Goal: Task Accomplishment & Management: Use online tool/utility

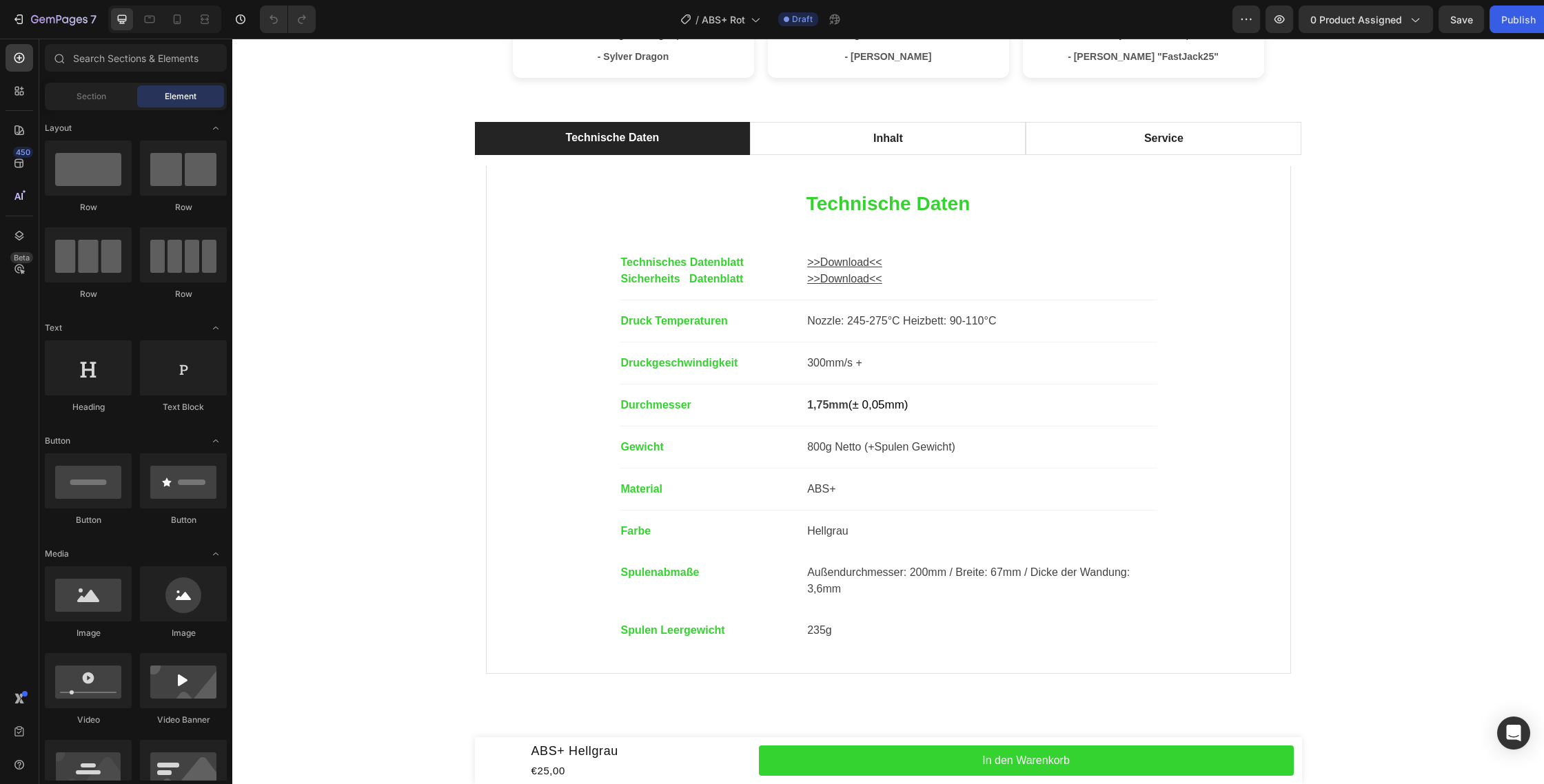
scroll to position [815, 0]
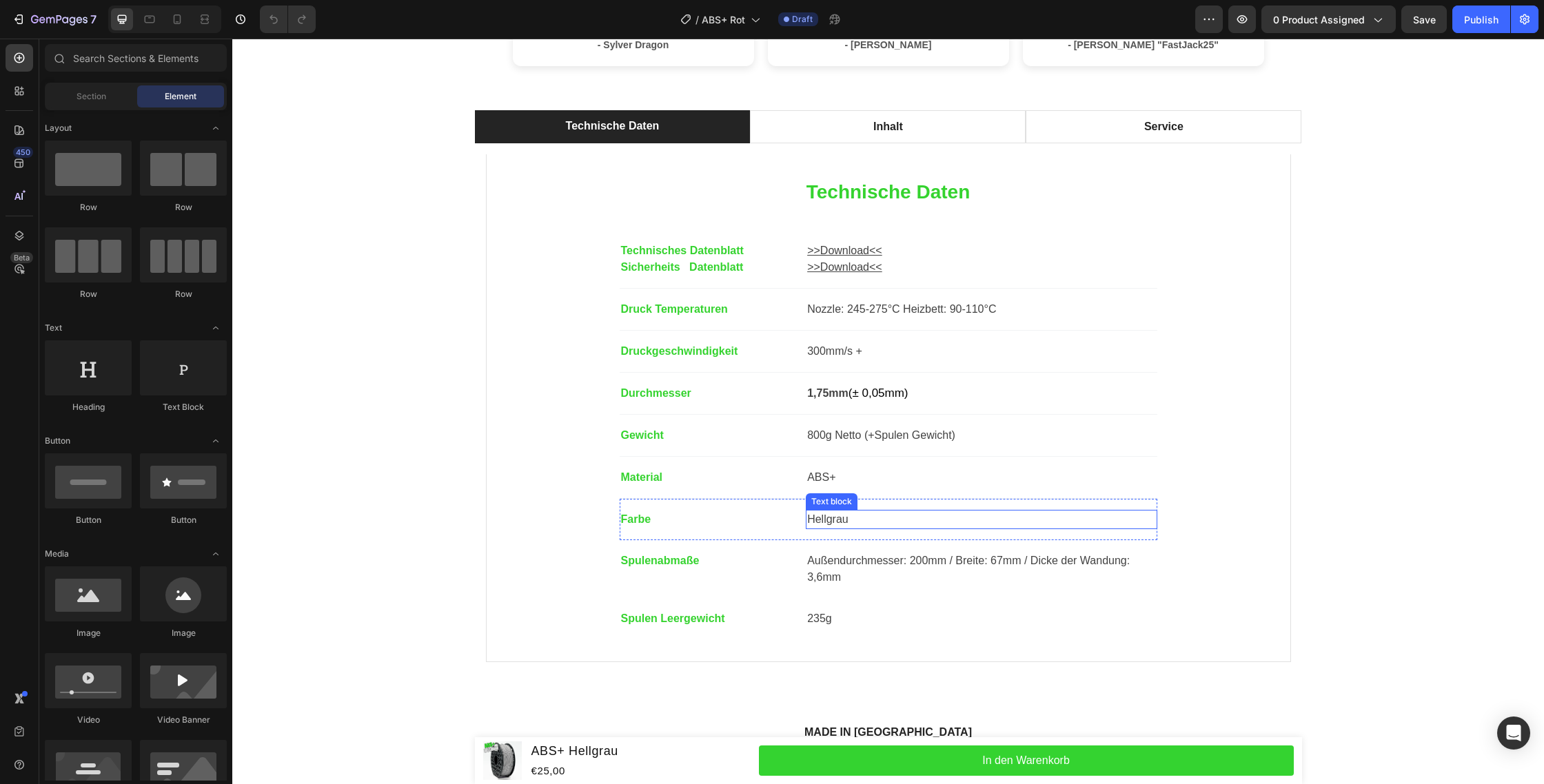
click at [822, 522] on p "Hellgrau" at bounding box center [981, 519] width 348 height 16
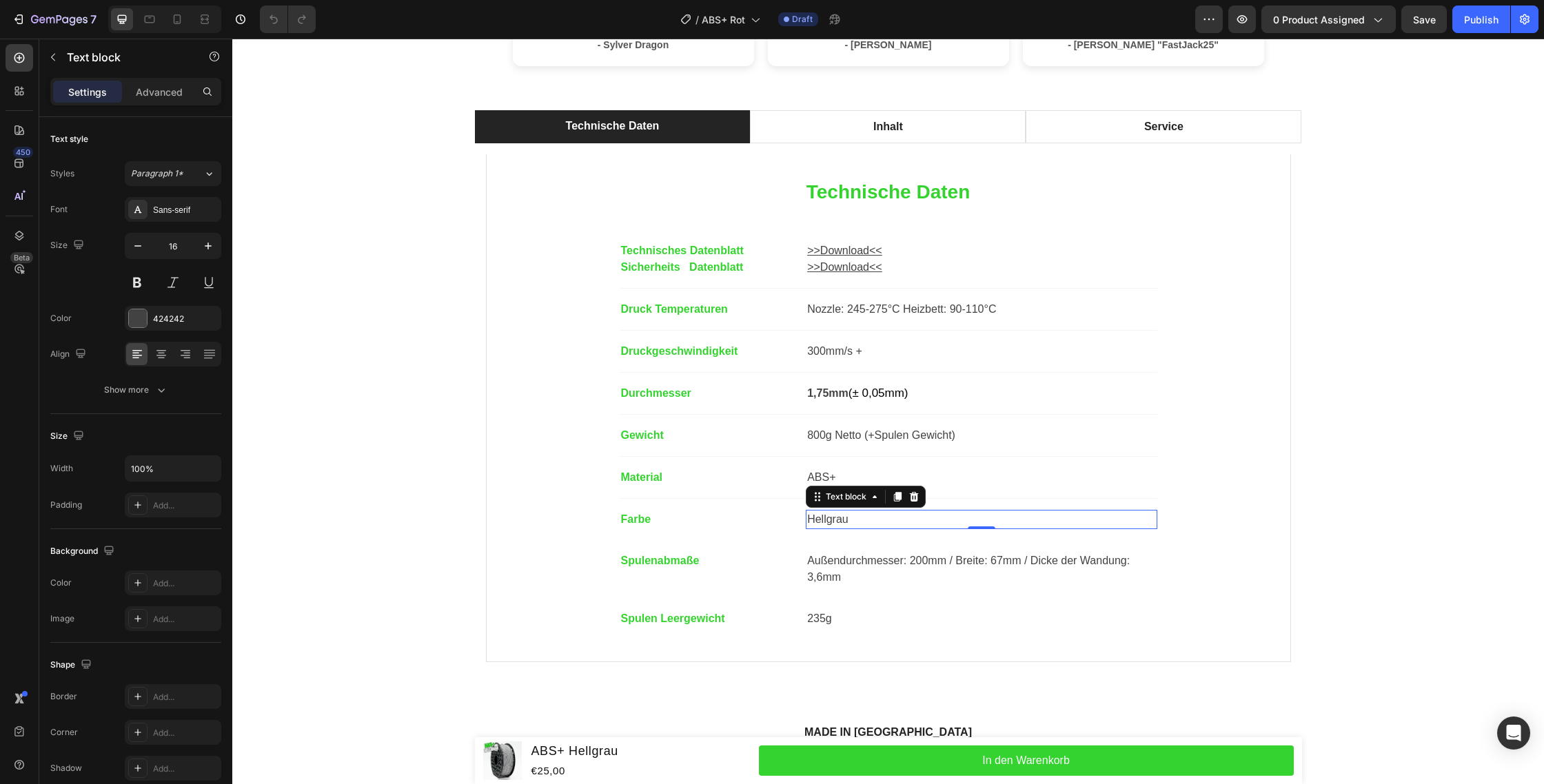
click at [822, 522] on p "Hellgrau" at bounding box center [981, 519] width 348 height 16
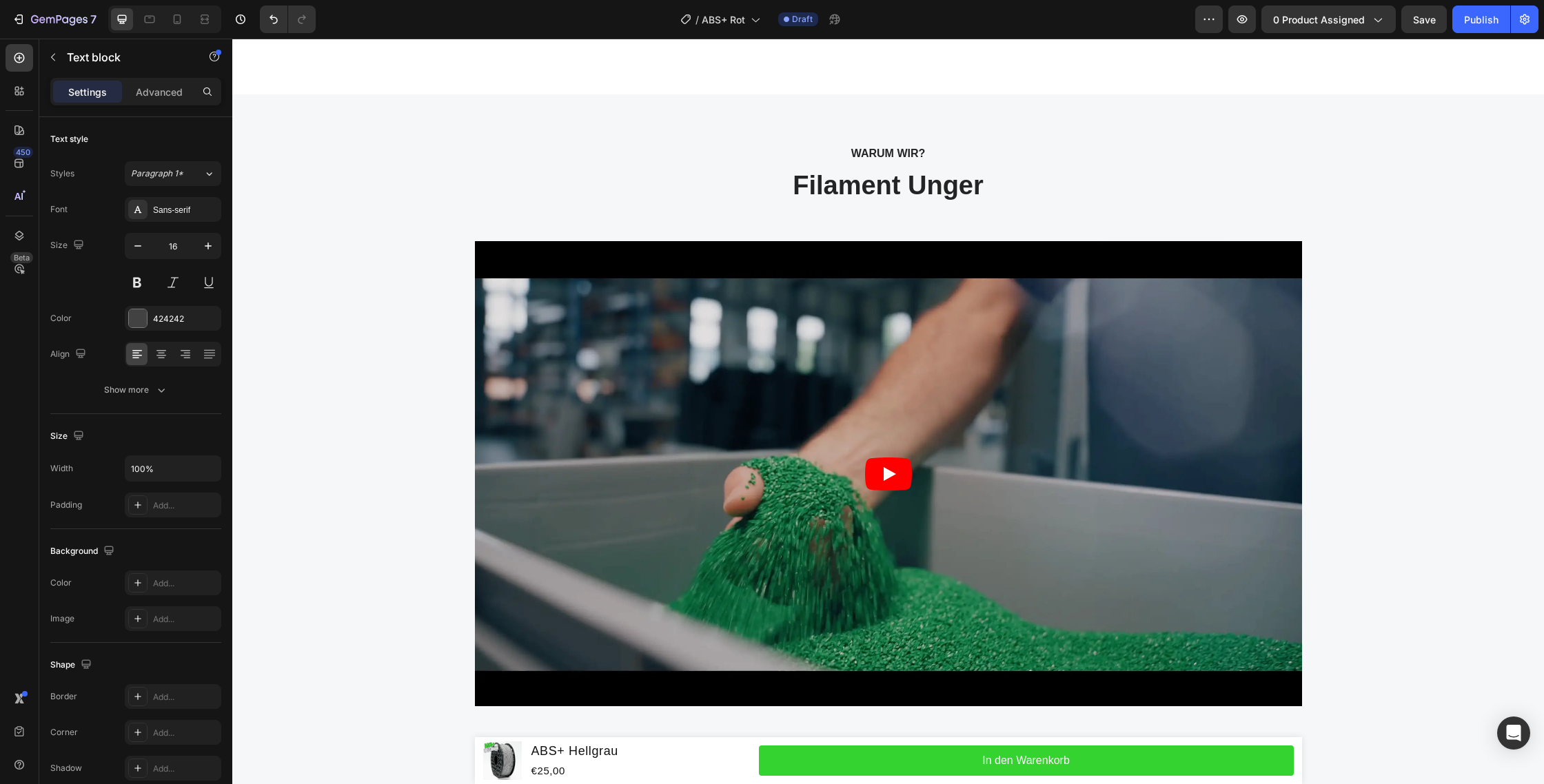
scroll to position [3431, 0]
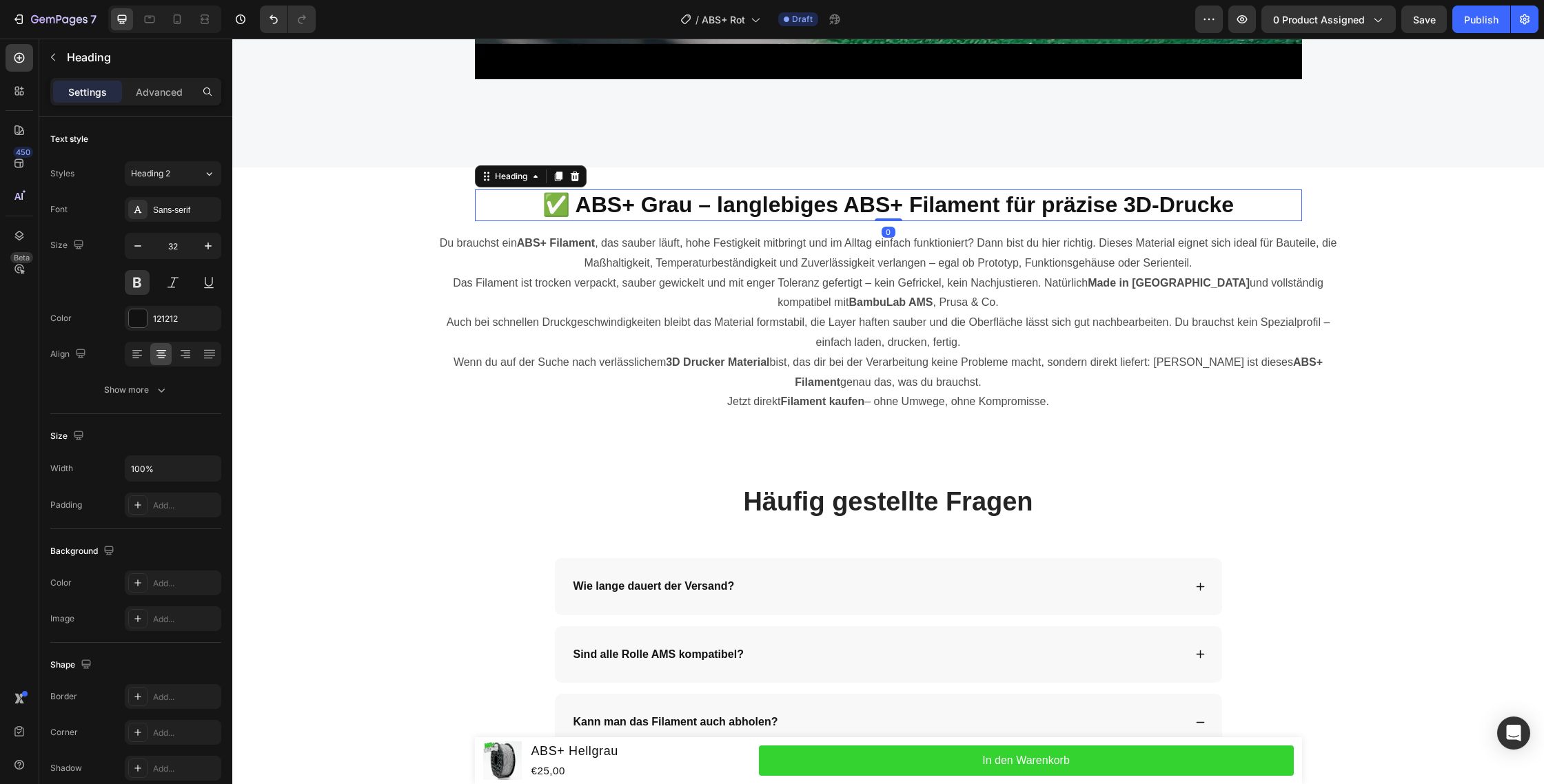
click at [664, 205] on h2 "✅ ABS+ Grau – langlebiges ABS+ Filament für präzise 3D-Drucke" at bounding box center [888, 205] width 827 height 32
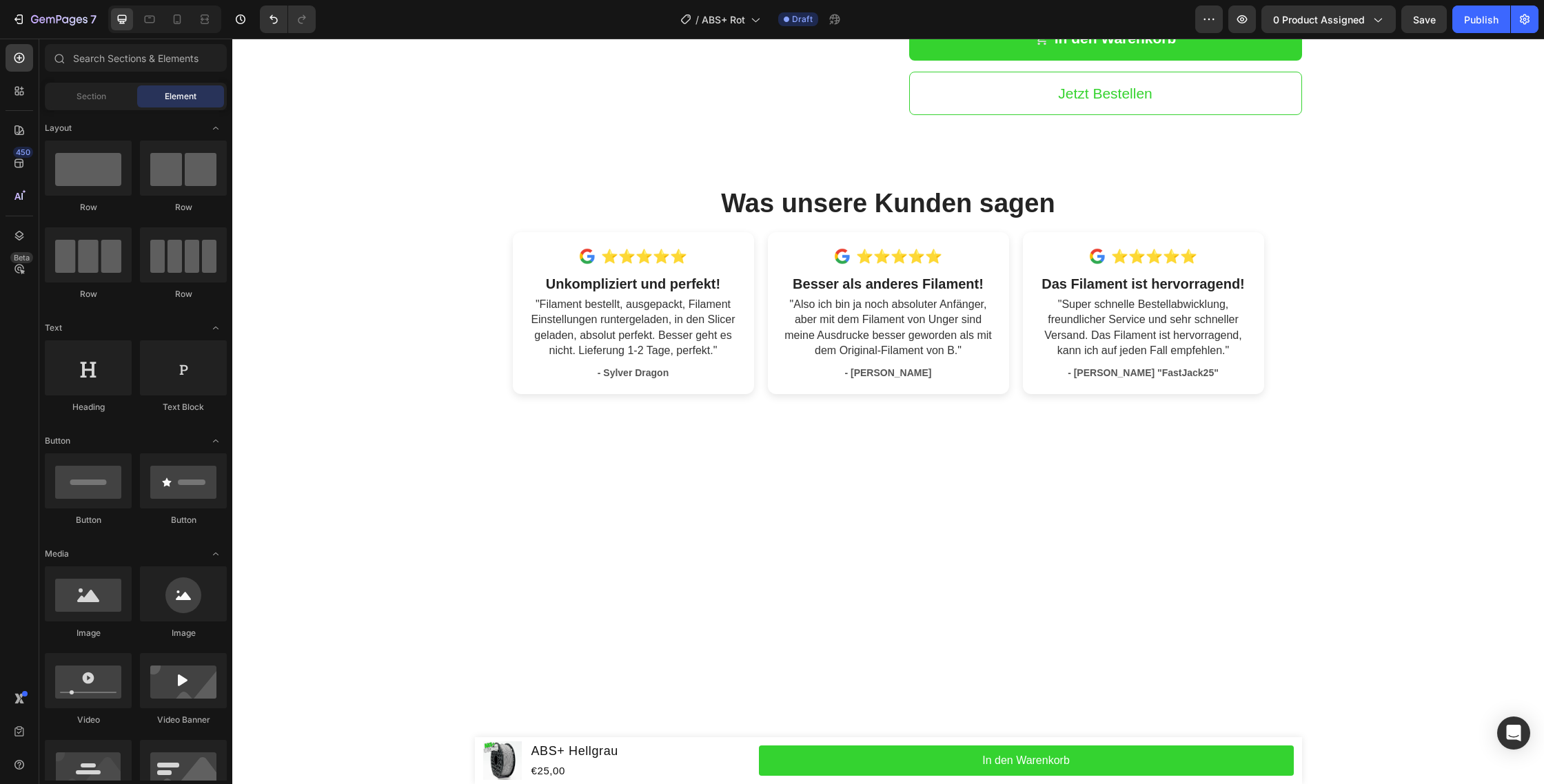
scroll to position [0, 0]
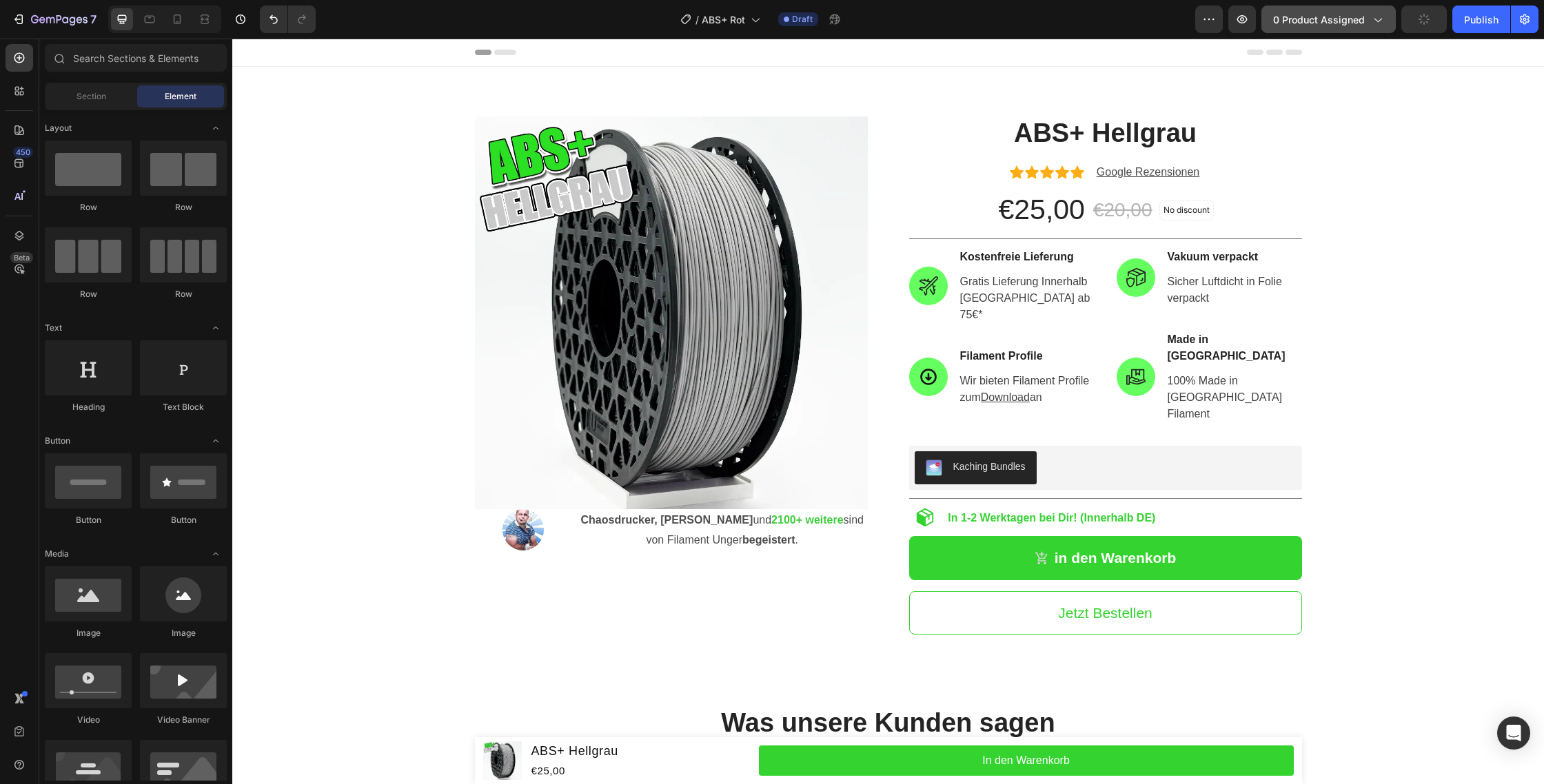
click at [1328, 19] on span "0 product assigned" at bounding box center [1319, 20] width 92 height 14
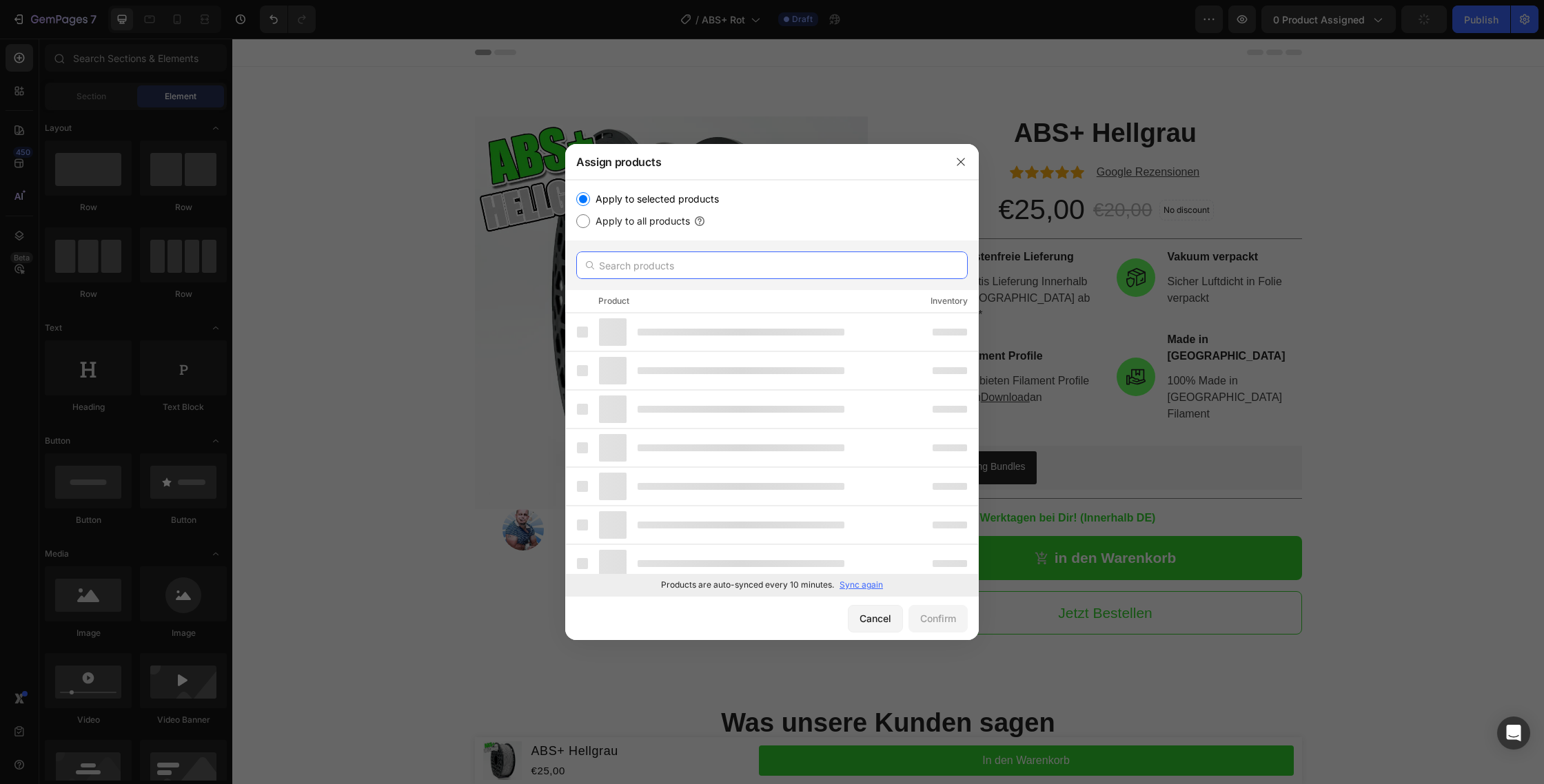
click at [657, 278] on input "text" at bounding box center [772, 265] width 391 height 27
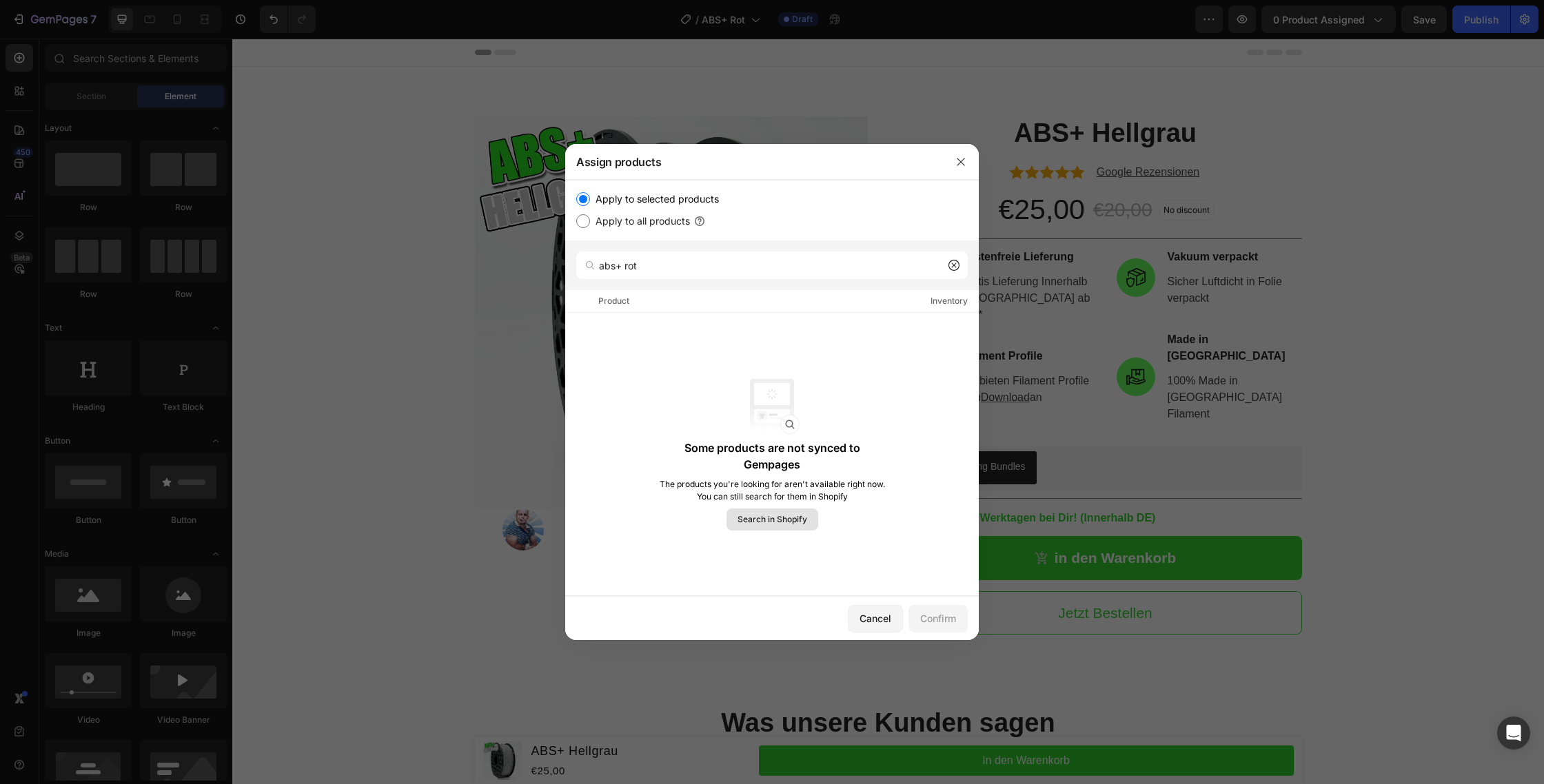
click at [771, 515] on span "Search in Shopify" at bounding box center [772, 519] width 70 height 13
click at [769, 517] on span "Search in Shopify" at bounding box center [772, 519] width 70 height 13
click at [776, 507] on div "Some products are not synced to Gempages The products you're looking for aren't…" at bounding box center [772, 455] width 228 height 152
click at [783, 513] on span "Search in Shopify" at bounding box center [772, 519] width 70 height 13
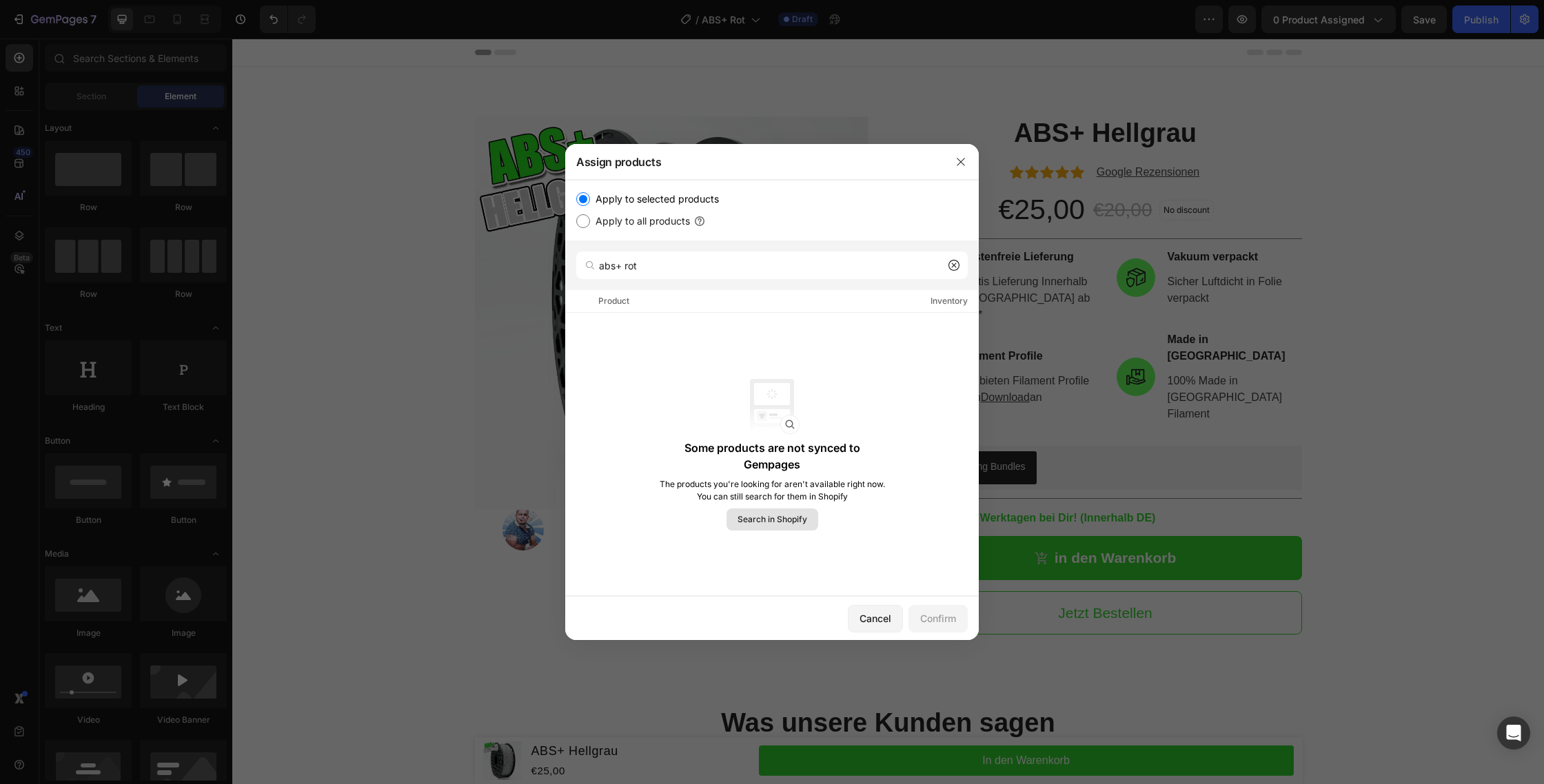
click at [772, 390] on img at bounding box center [772, 406] width 55 height 55
click at [790, 513] on span "Search in Shopify" at bounding box center [772, 519] width 70 height 13
click at [747, 269] on input "abs+ rot" at bounding box center [772, 265] width 391 height 27
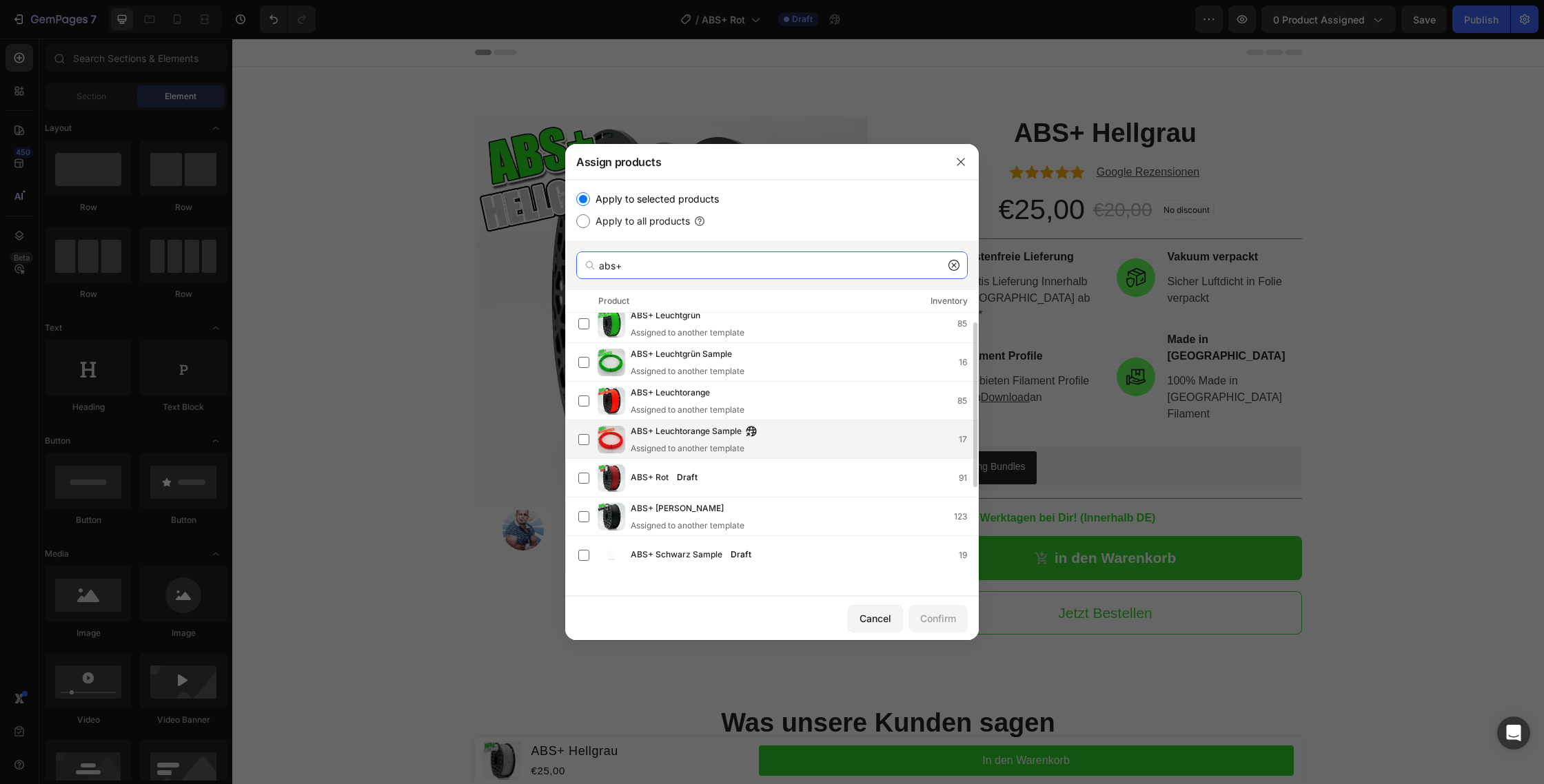
scroll to position [153, 0]
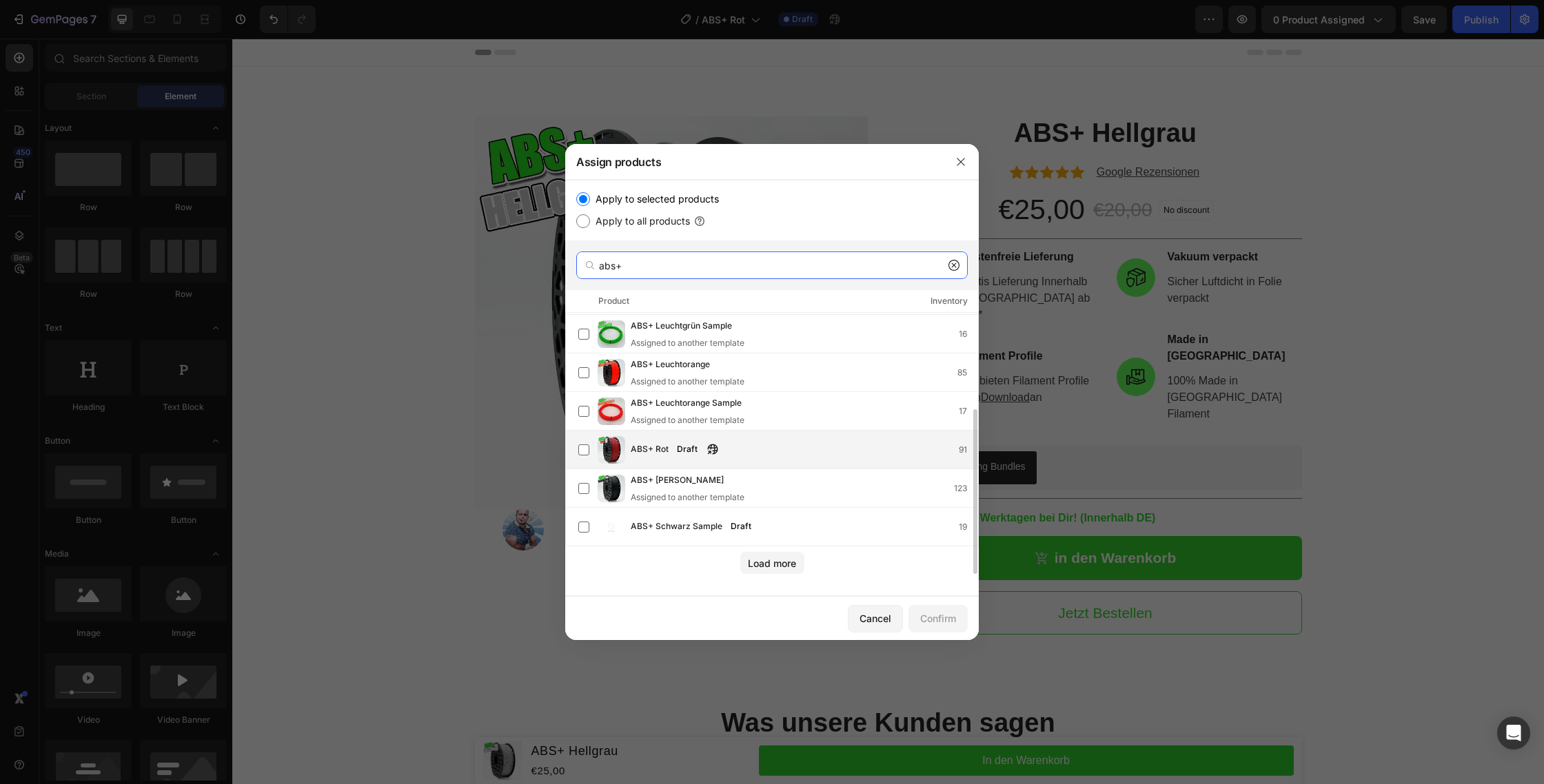
type input "abs+"
click at [691, 458] on div "ABS+ Rot Draft 91" at bounding box center [778, 450] width 400 height 27
click at [965, 618] on button "Confirm" at bounding box center [939, 619] width 60 height 27
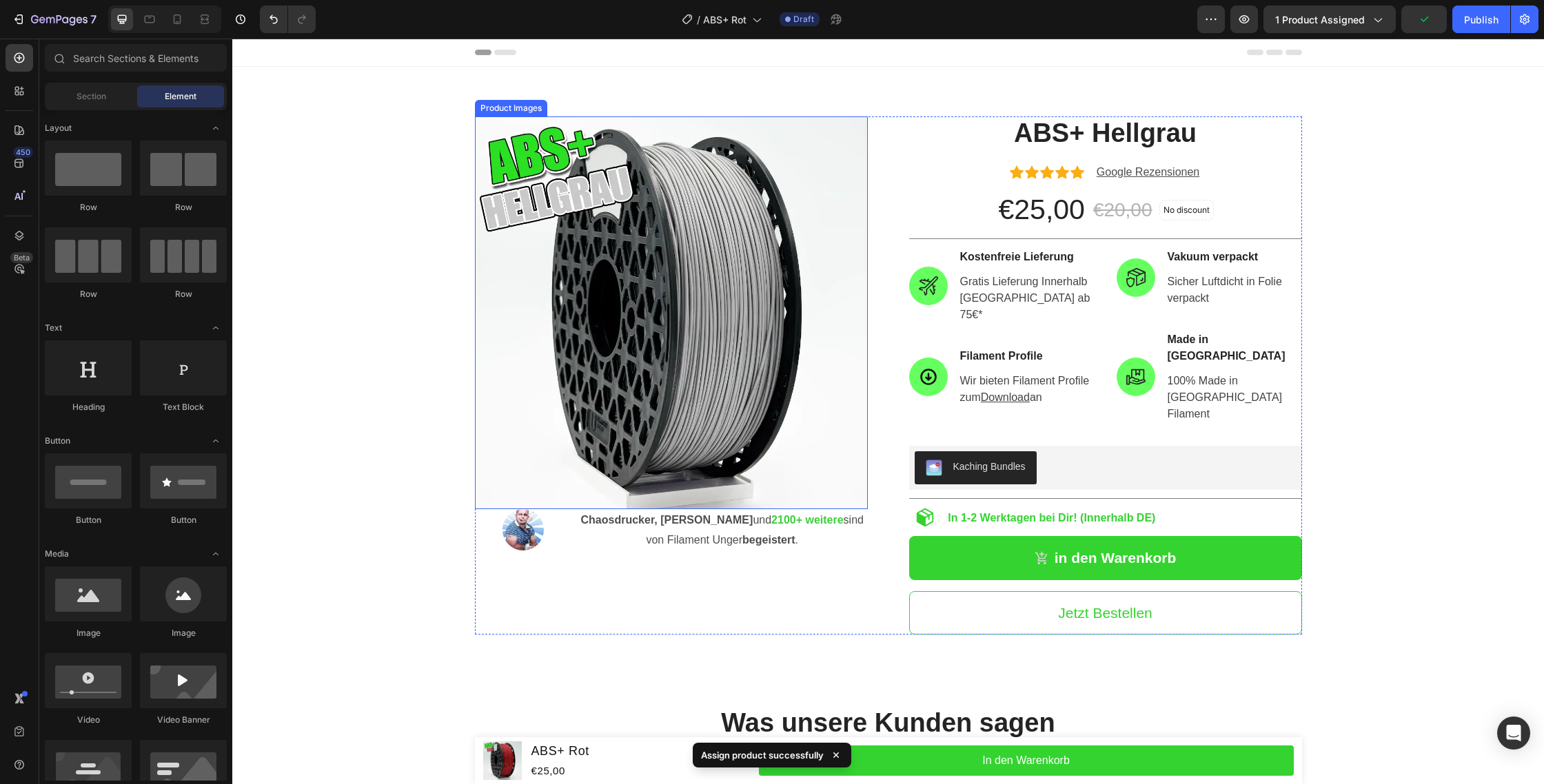
click at [667, 286] on img at bounding box center [671, 313] width 393 height 393
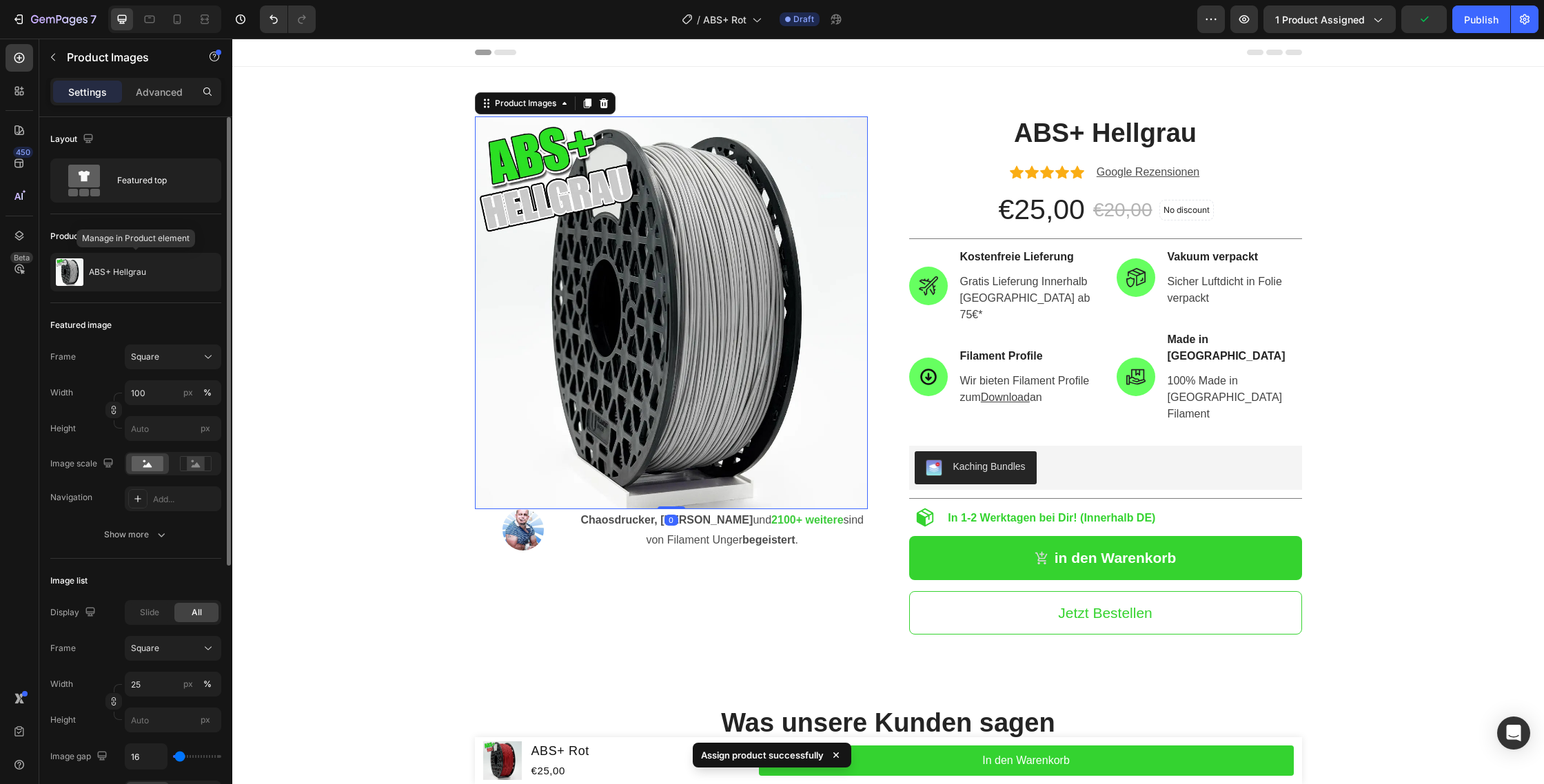
click at [113, 293] on div "Product source ABS+ Hellgrau" at bounding box center [136, 258] width 171 height 89
click at [130, 281] on div "ABS+ Hellgrau" at bounding box center [136, 272] width 171 height 38
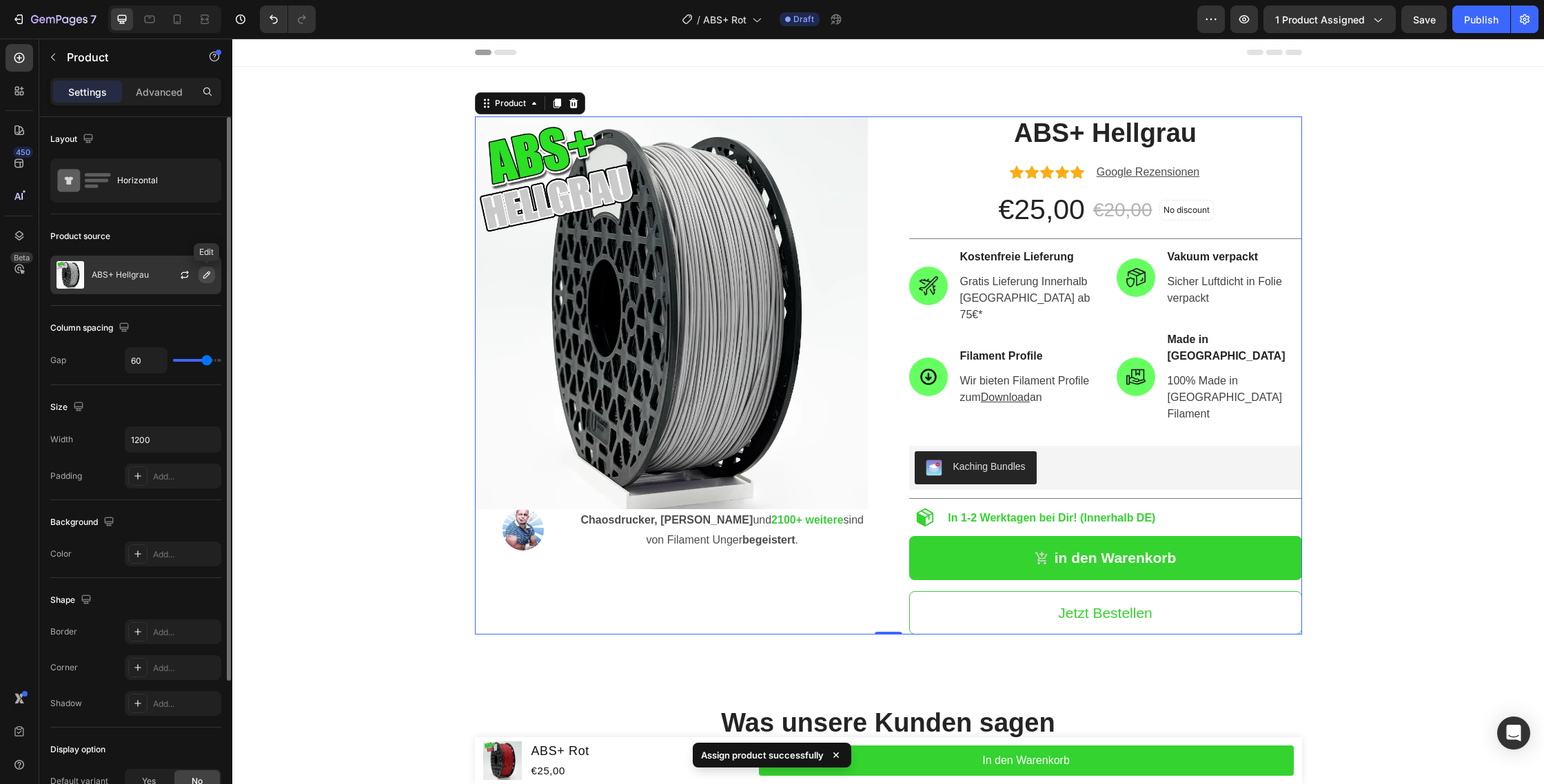
click at [203, 272] on icon "button" at bounding box center [206, 274] width 11 height 11
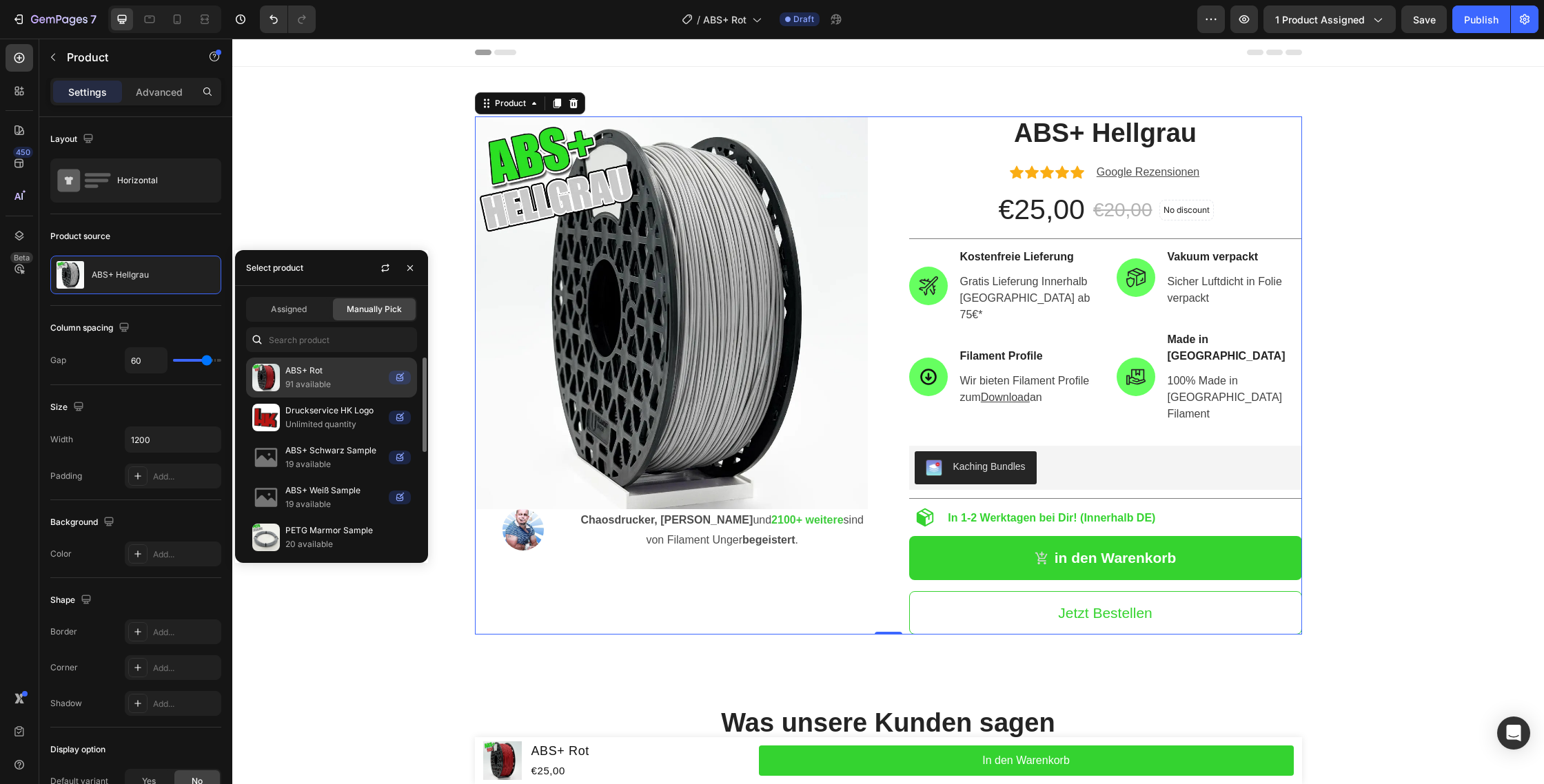
click at [299, 366] on p "ABS+ Rot" at bounding box center [334, 371] width 98 height 14
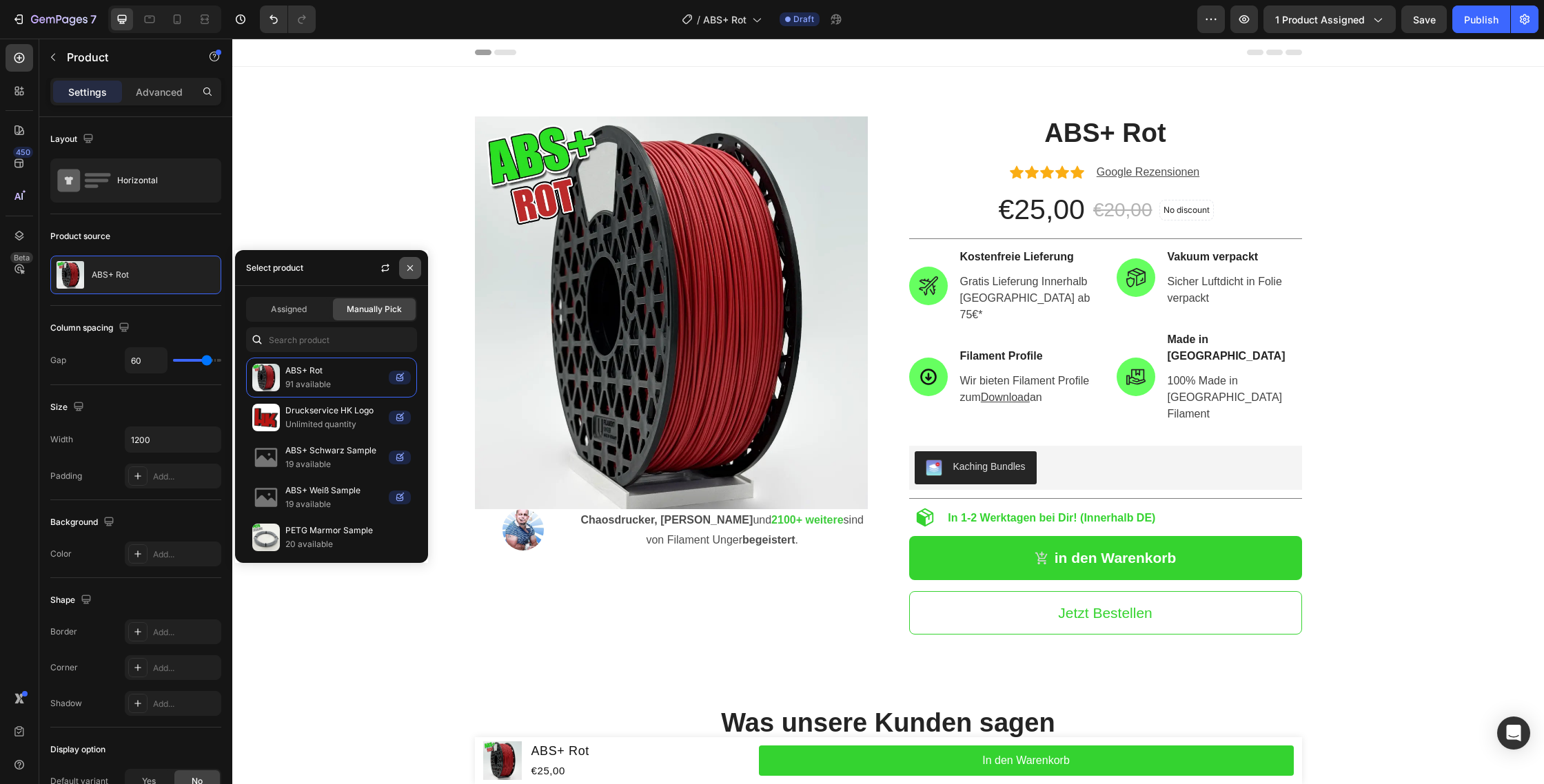
click at [418, 268] on button "button" at bounding box center [410, 268] width 22 height 22
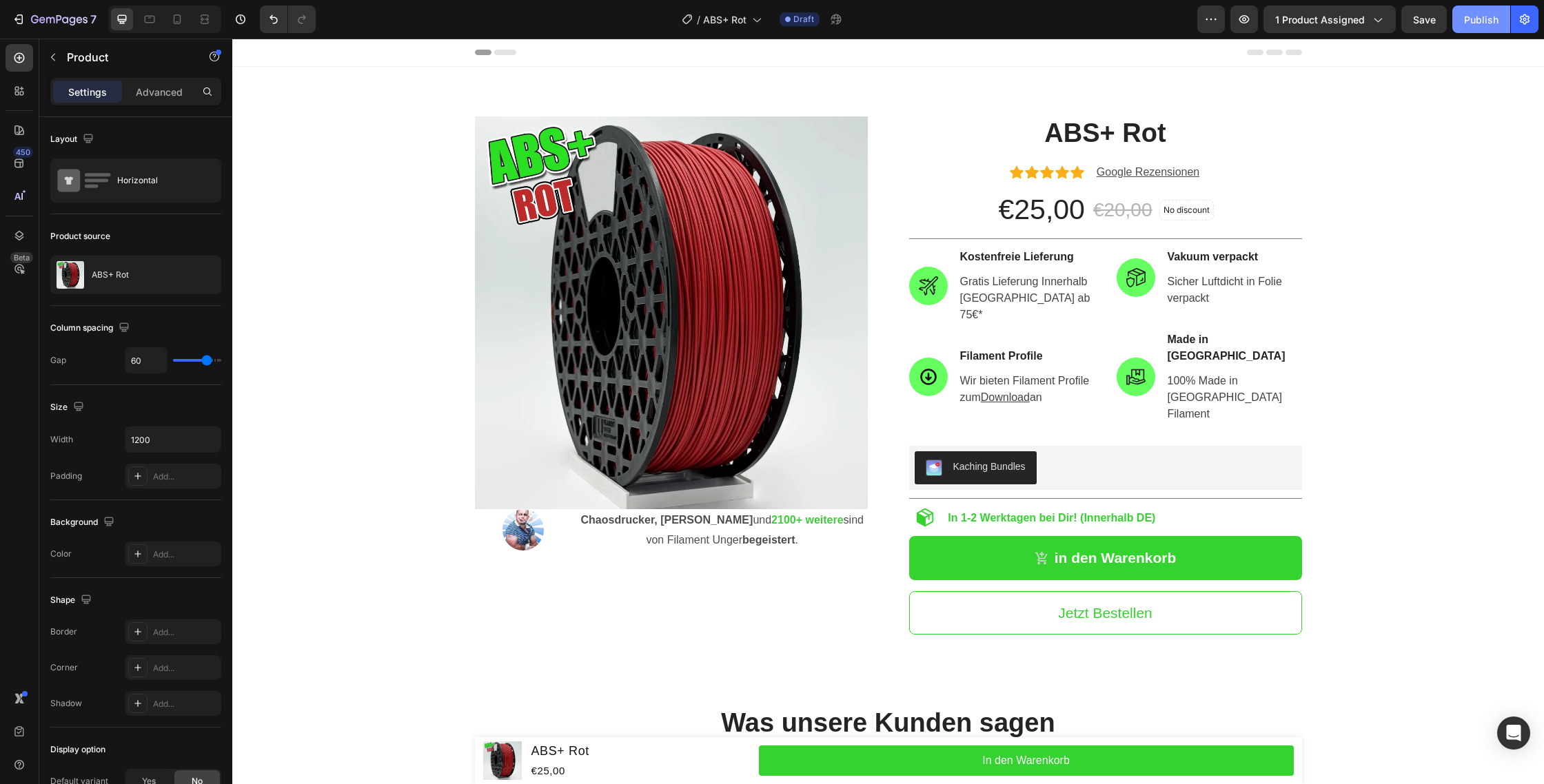
click at [1483, 5] on button "Publish" at bounding box center [1482, 19] width 58 height 27
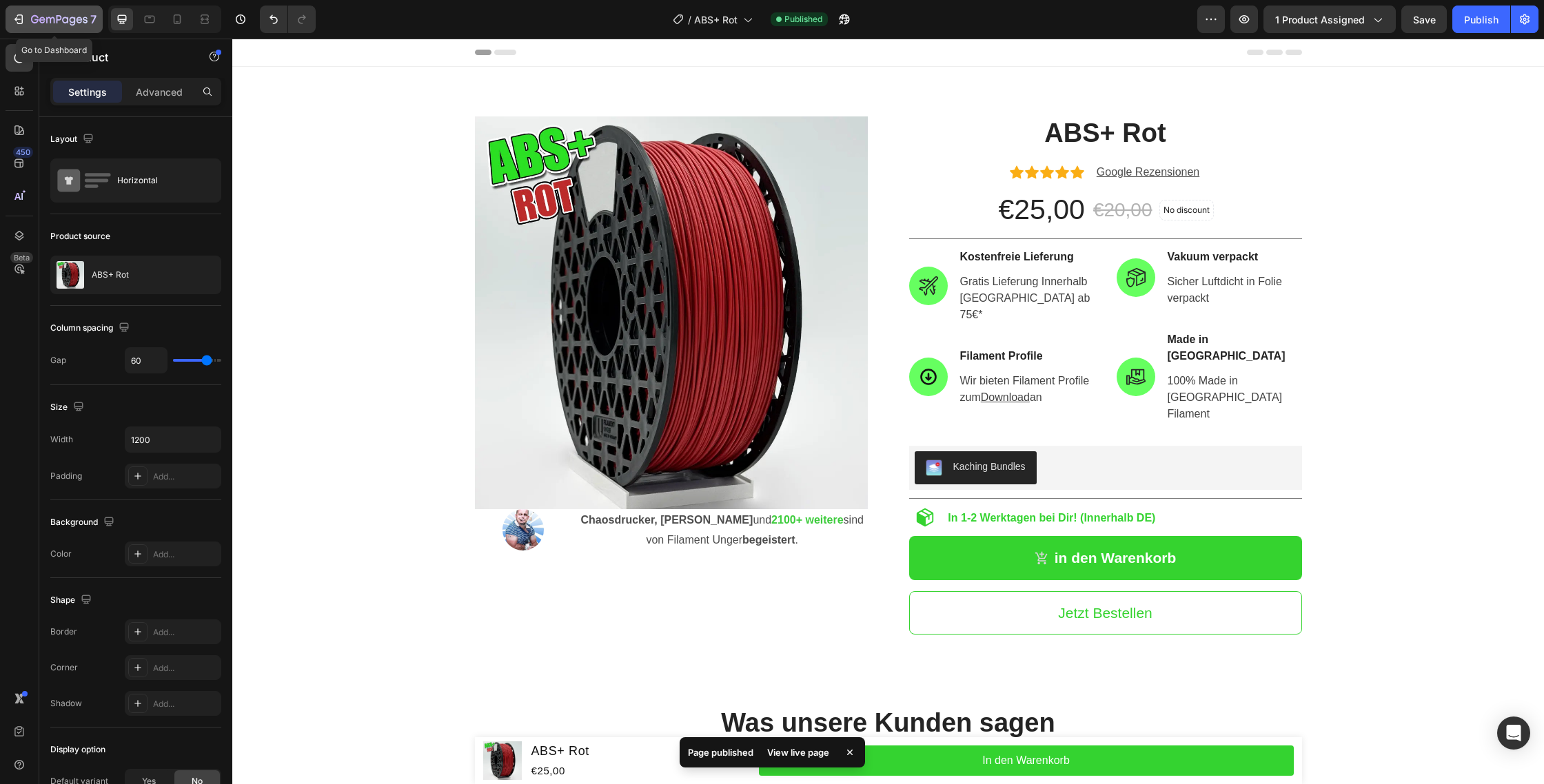
click at [18, 13] on icon "button" at bounding box center [19, 20] width 14 height 14
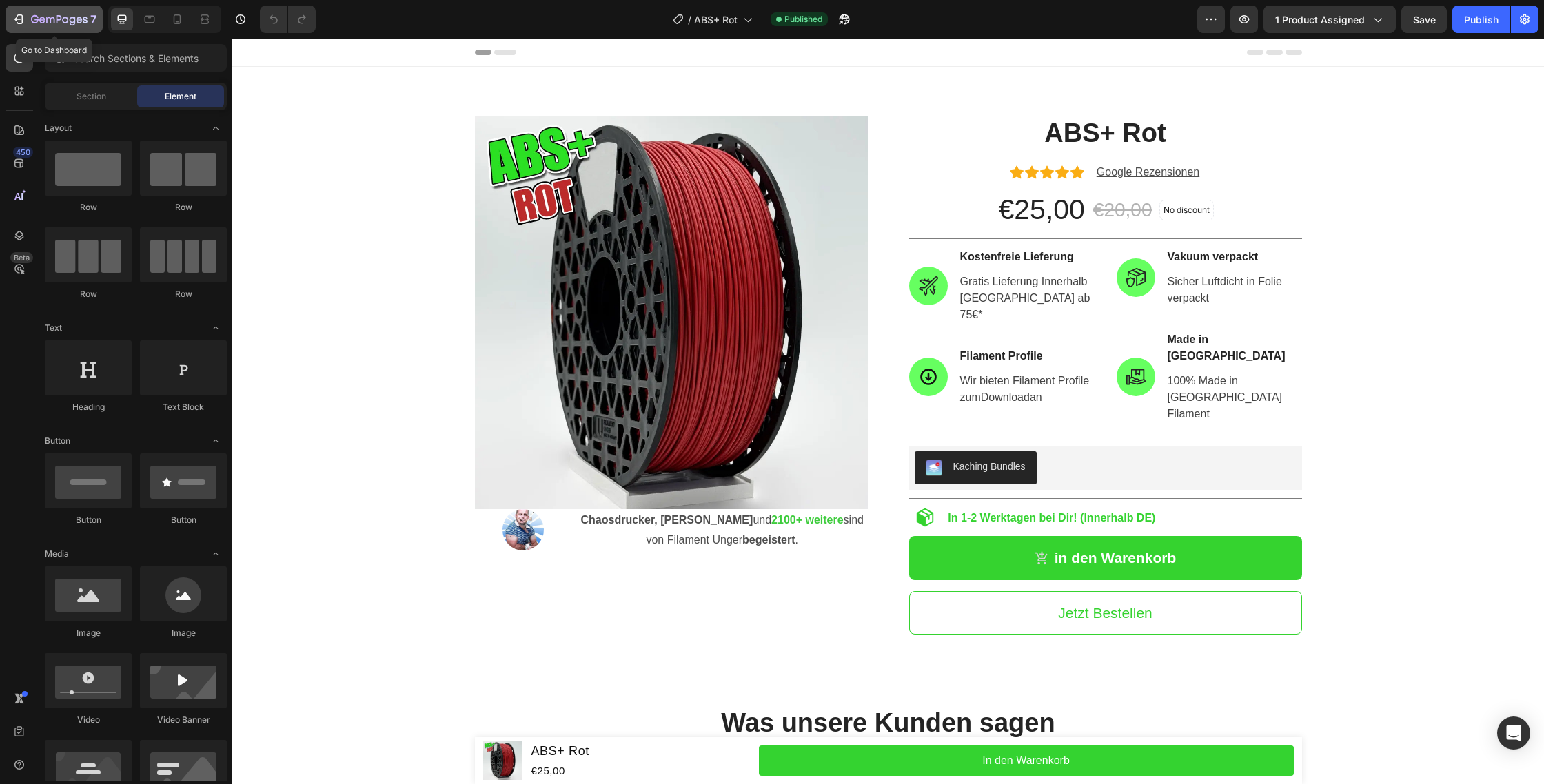
click at [26, 20] on div "7" at bounding box center [54, 19] width 84 height 16
click at [704, 421] on img at bounding box center [671, 313] width 393 height 393
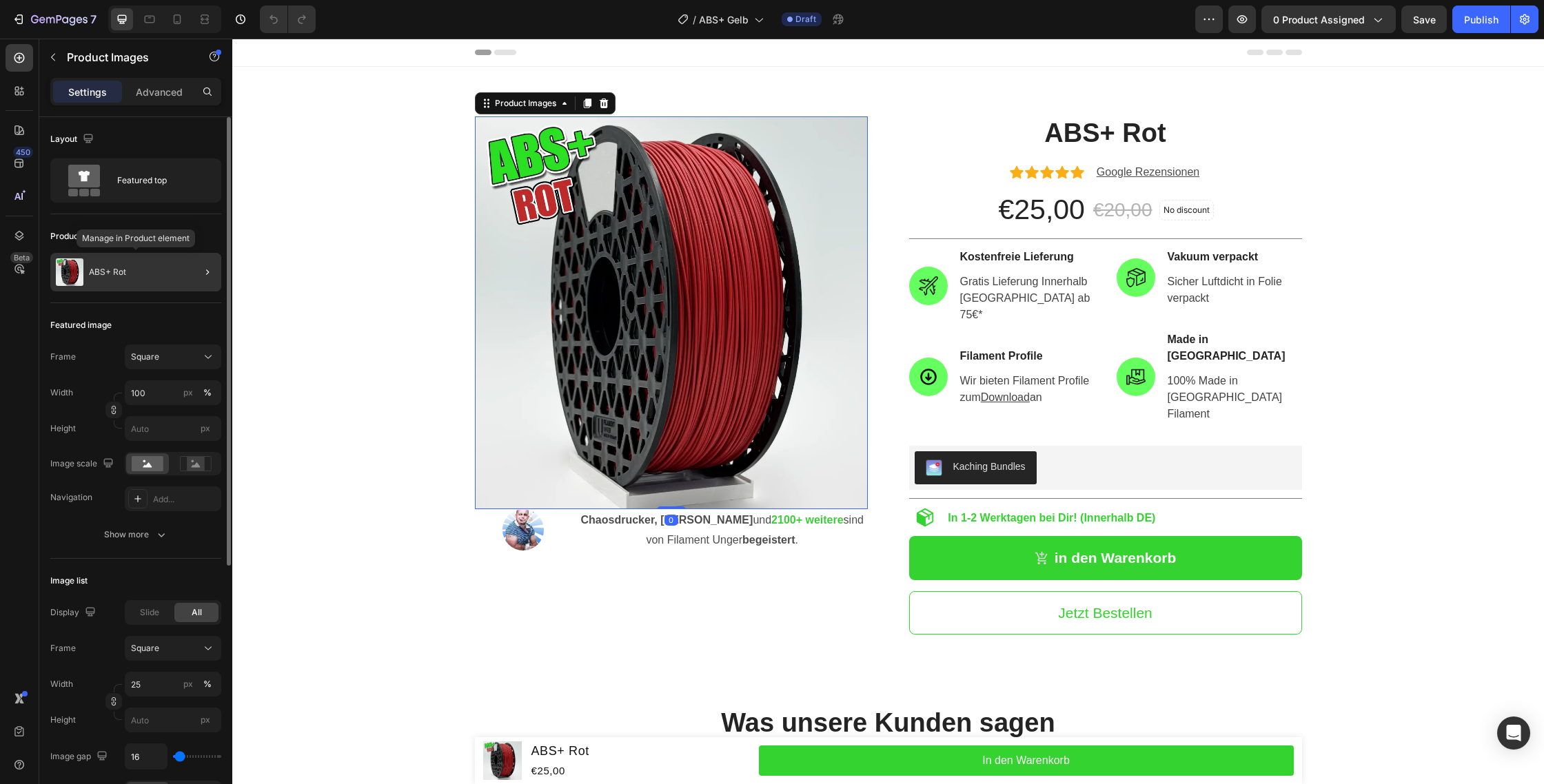
click at [153, 254] on div "ABS+ Rot" at bounding box center [136, 272] width 171 height 38
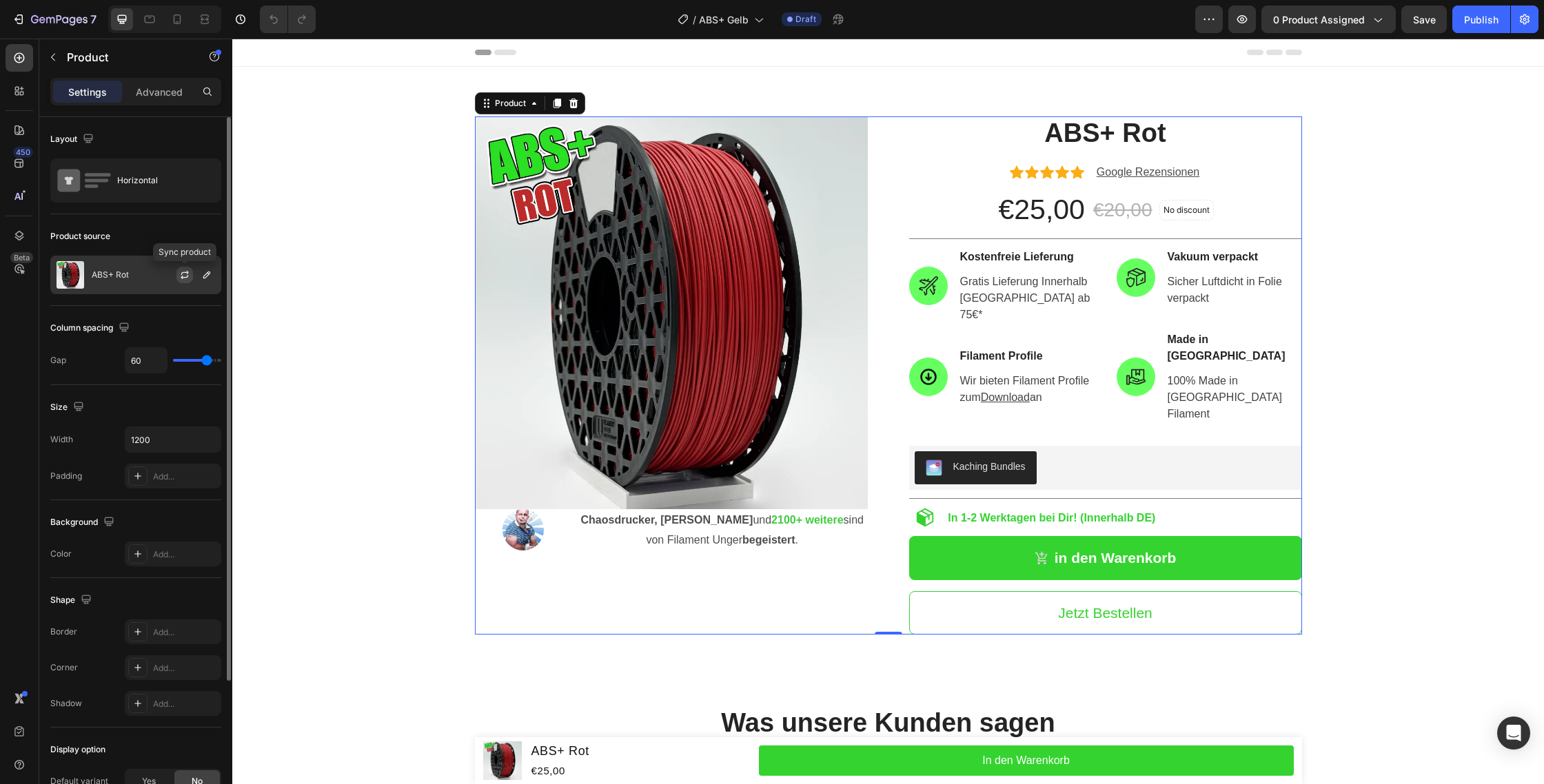
click at [180, 280] on icon "button" at bounding box center [184, 274] width 11 height 11
click at [215, 281] on div at bounding box center [190, 275] width 61 height 37
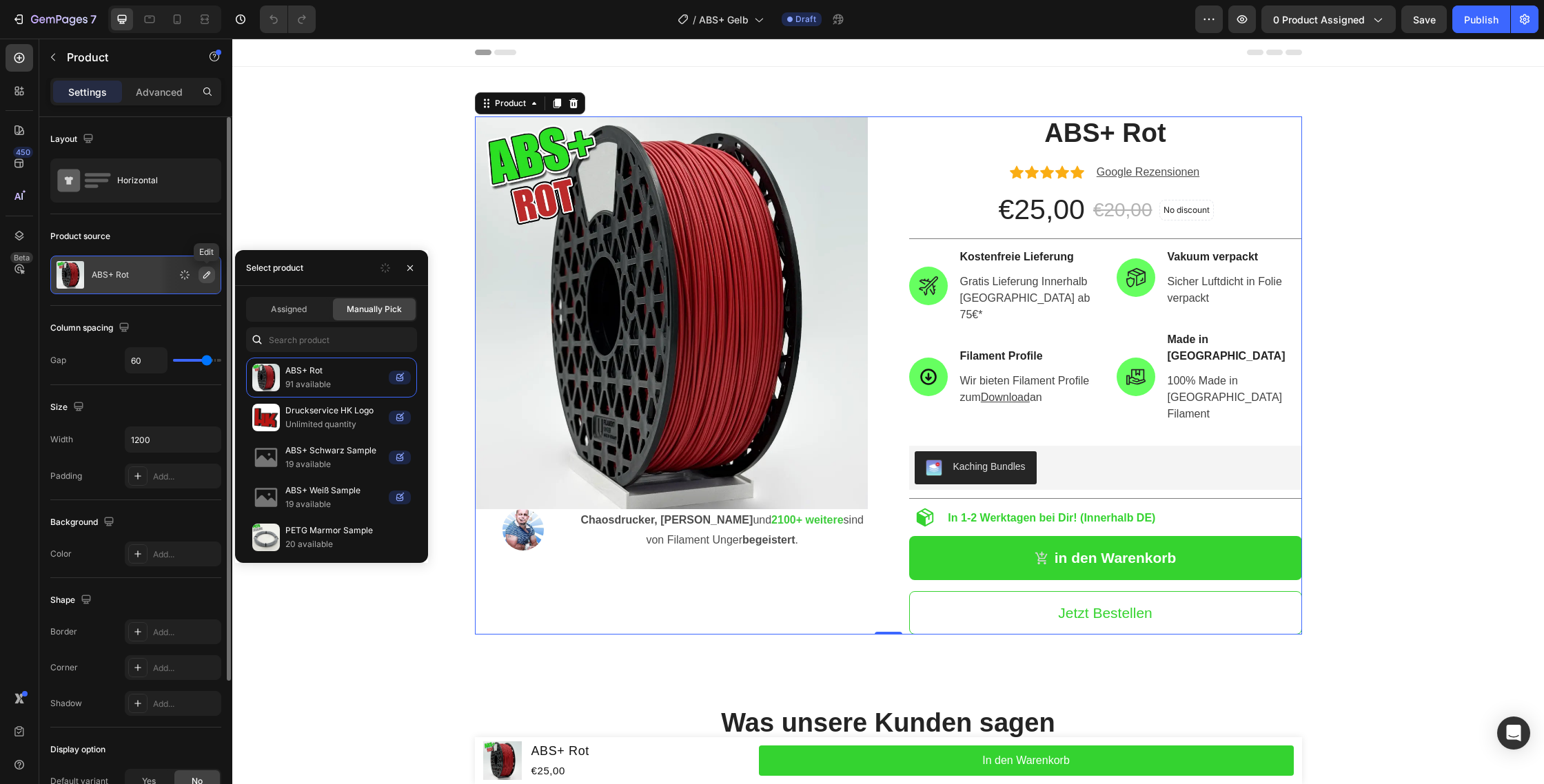
click at [207, 278] on icon "button" at bounding box center [206, 274] width 11 height 11
click at [331, 333] on input "text" at bounding box center [332, 339] width 171 height 25
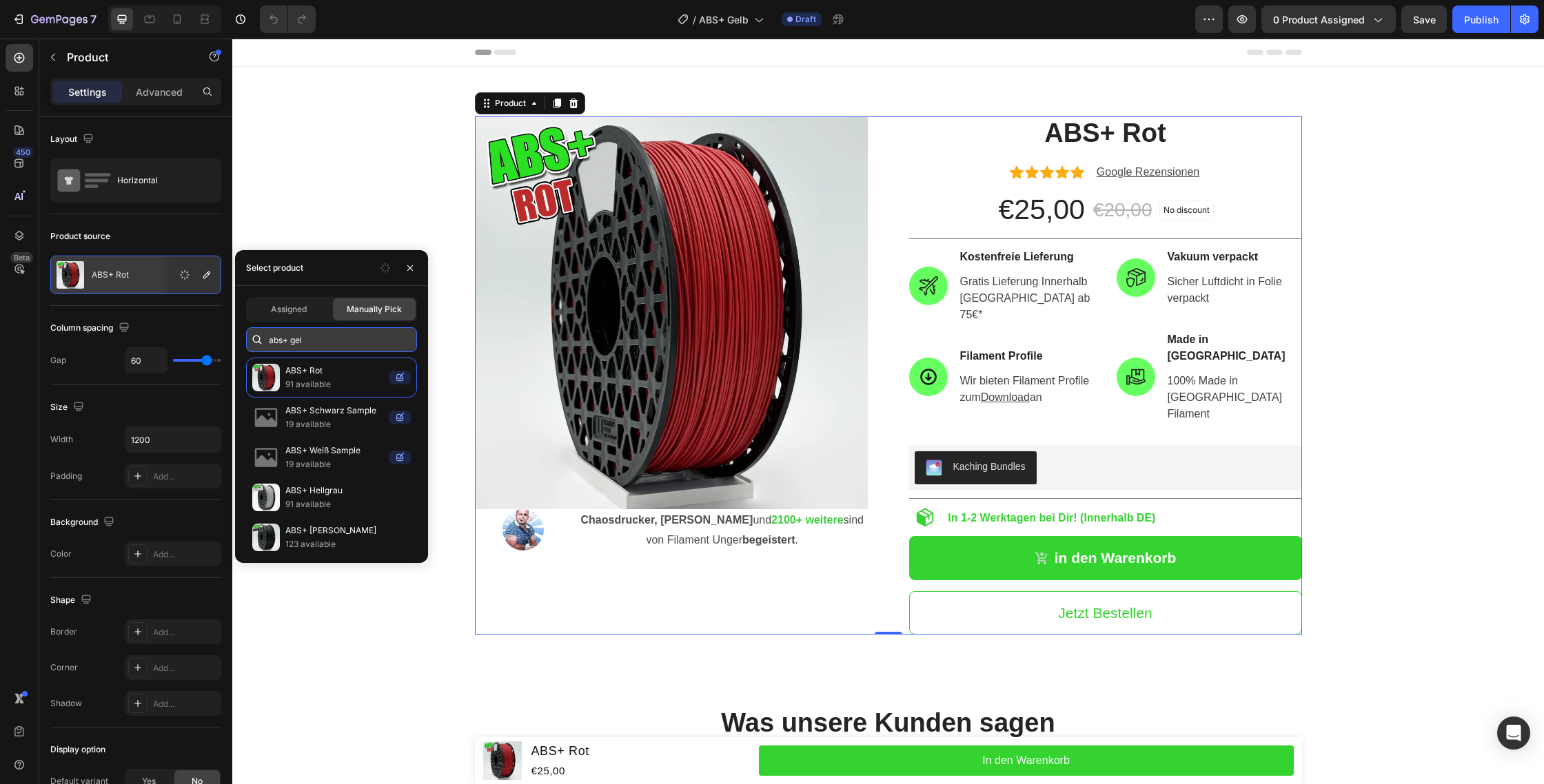
type input "abs+ gelb"
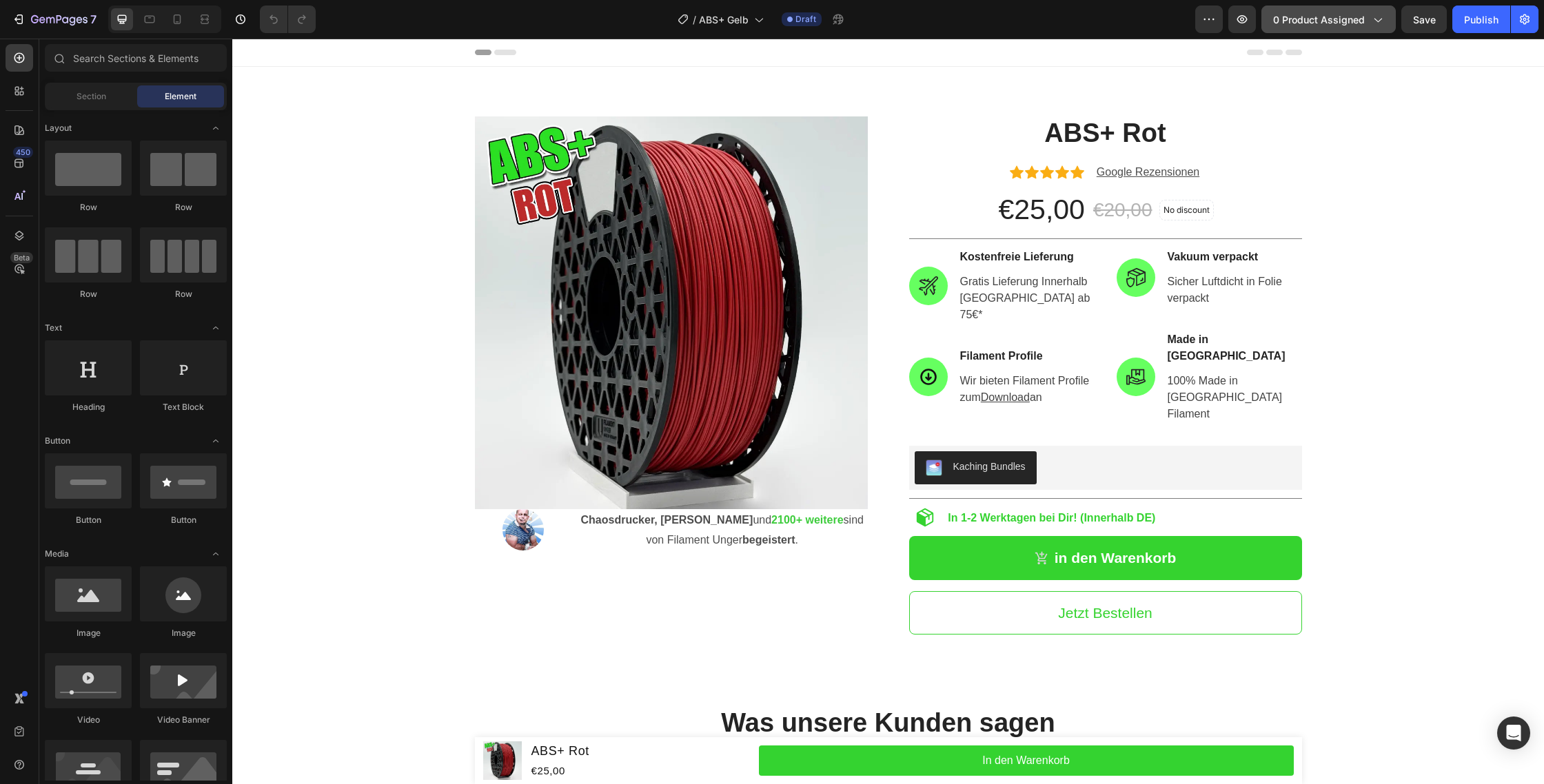
click at [1333, 20] on span "0 product assigned" at bounding box center [1319, 20] width 92 height 14
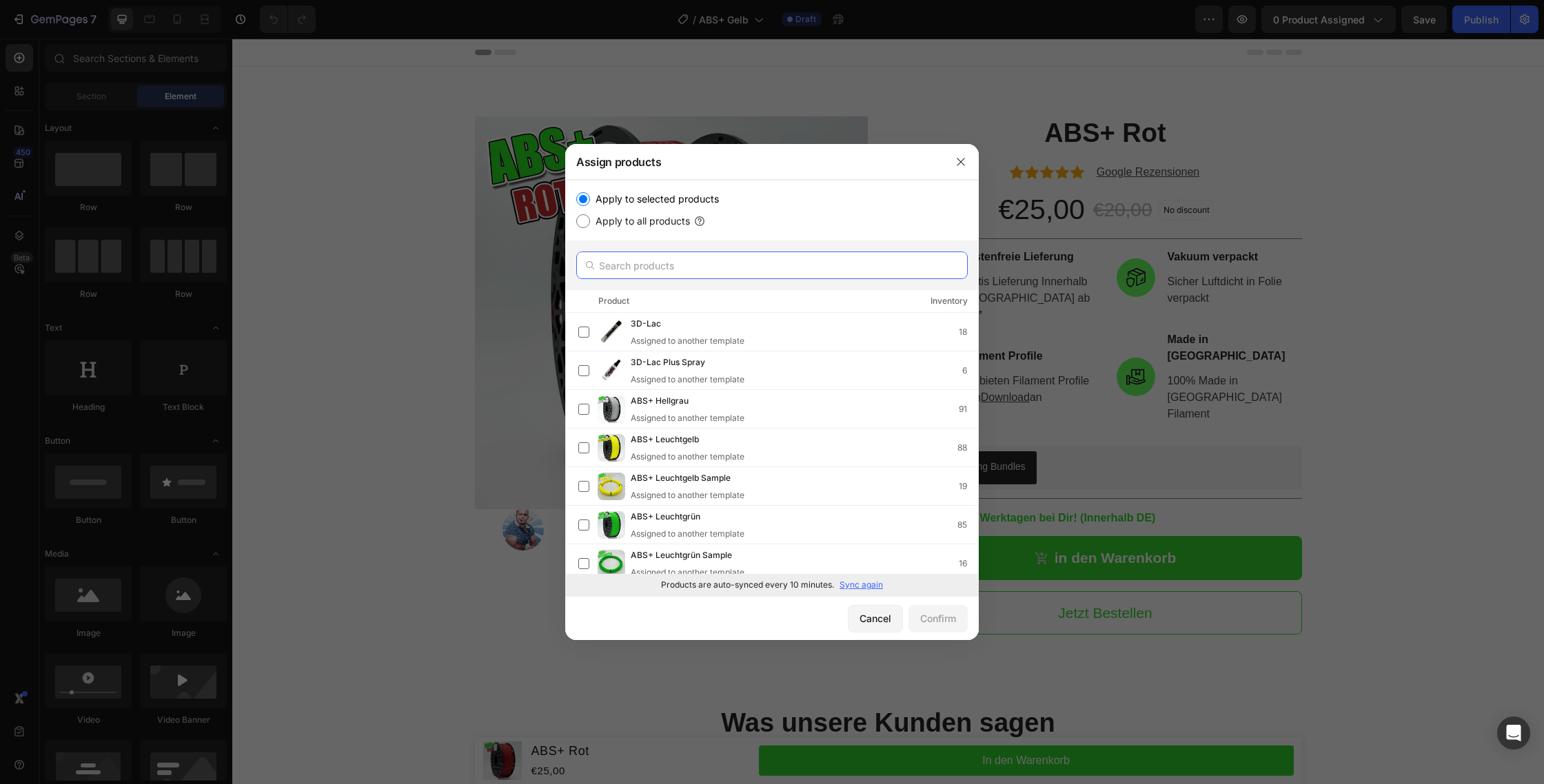
click at [679, 277] on input "text" at bounding box center [772, 265] width 391 height 27
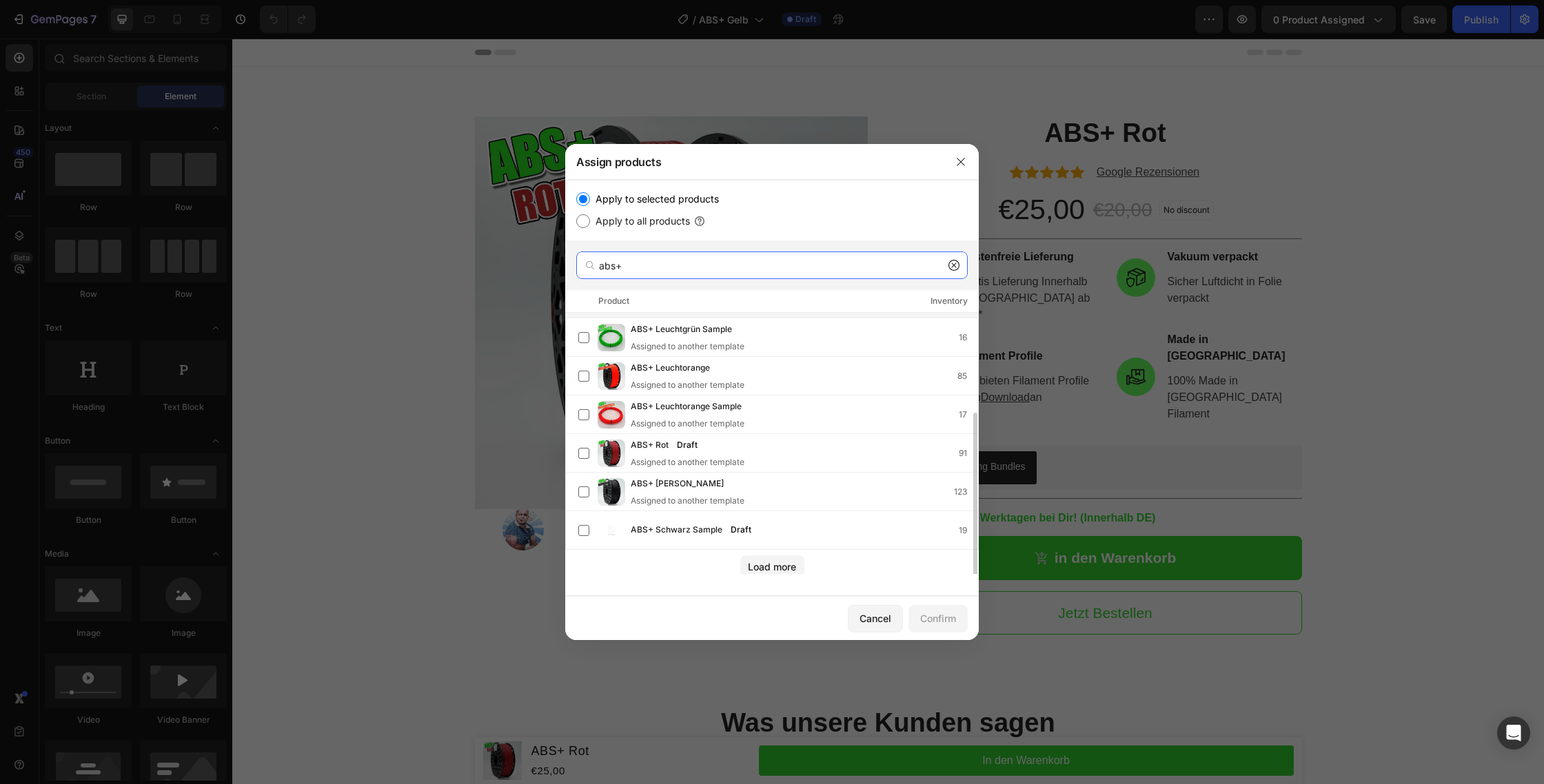
scroll to position [153, 0]
click at [772, 556] on div "Load more" at bounding box center [772, 563] width 49 height 14
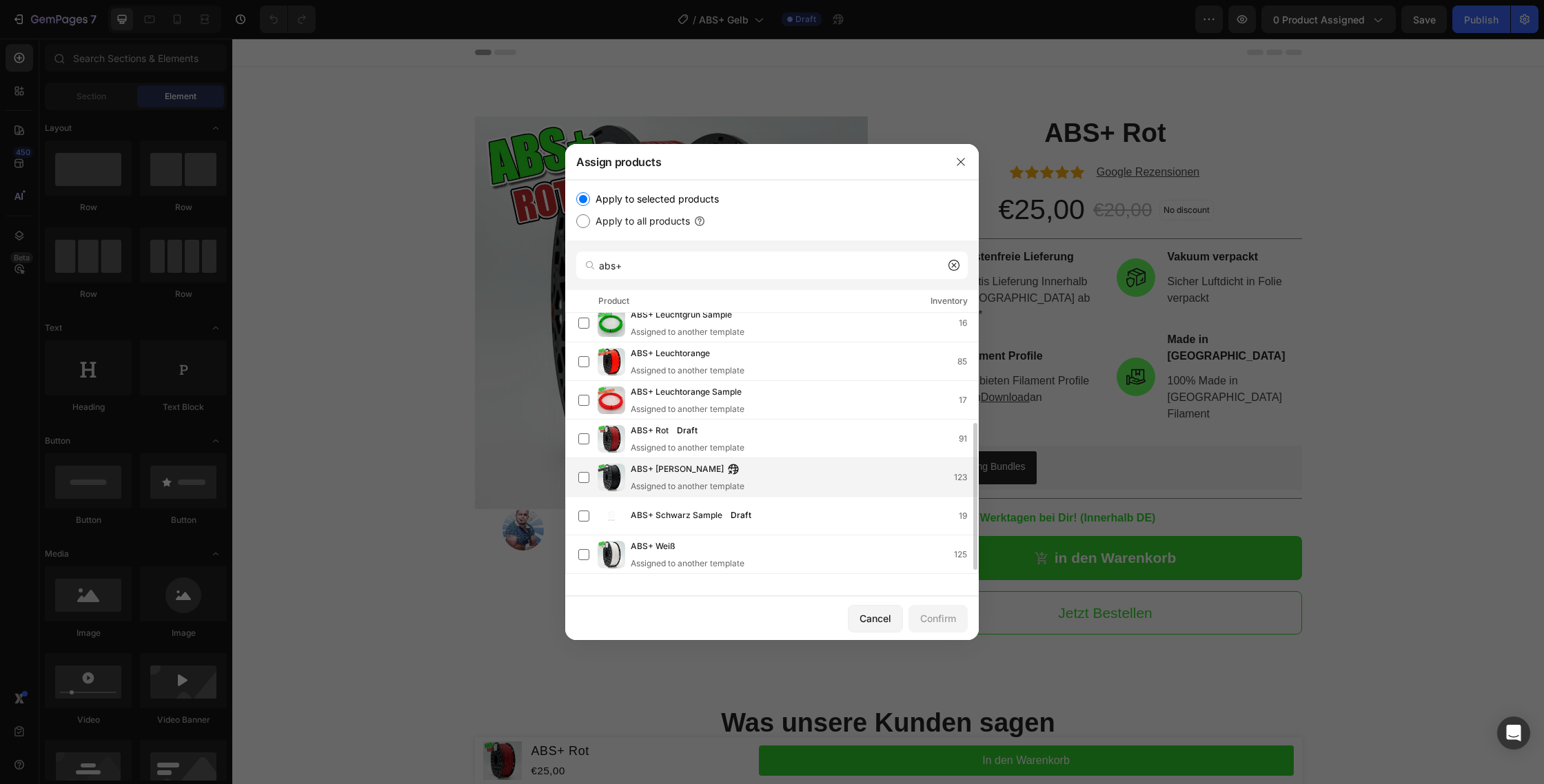
scroll to position [202, 0]
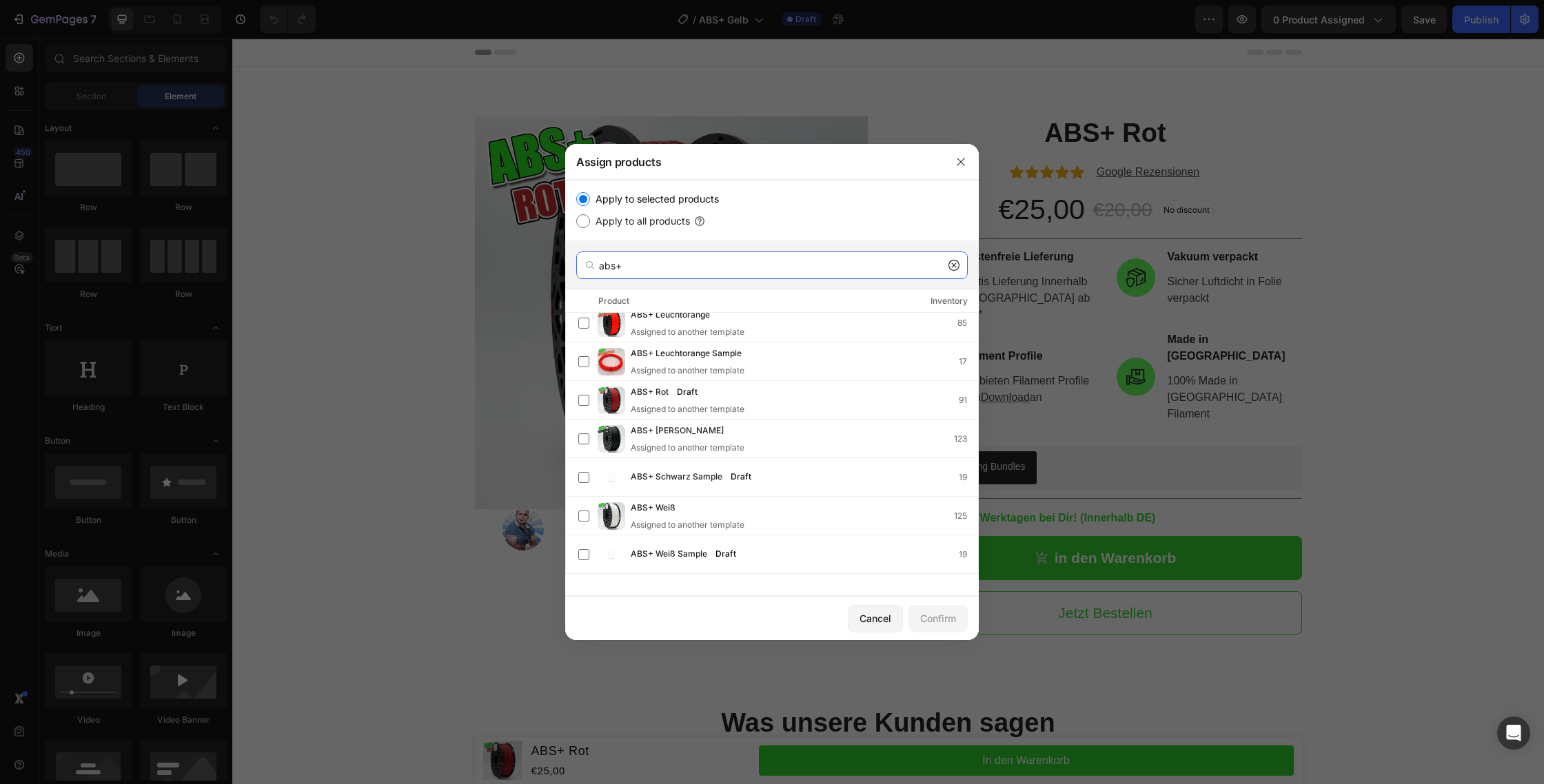
click at [778, 268] on input "abs+" at bounding box center [772, 265] width 391 height 27
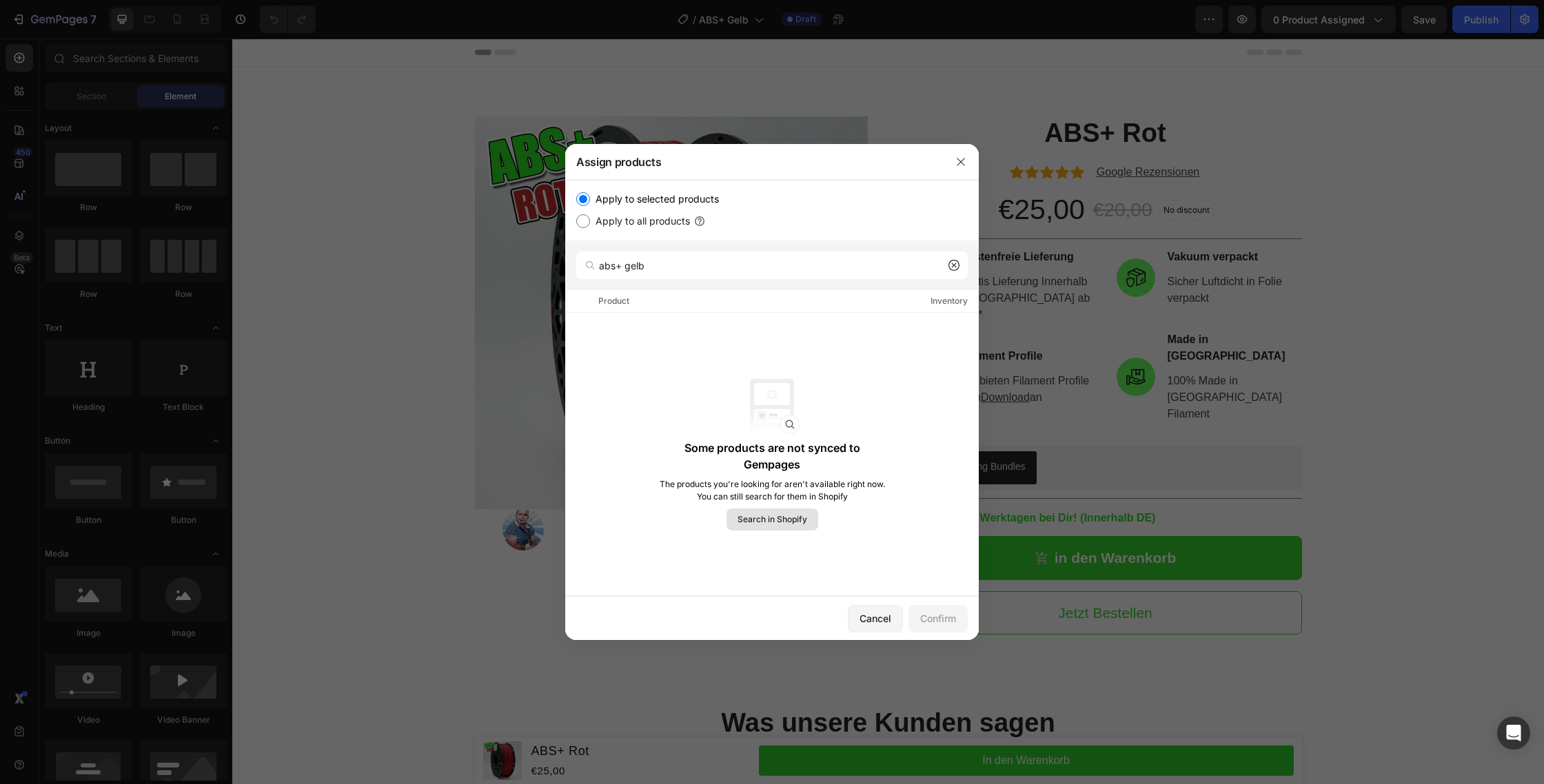
click at [760, 516] on span "Search in Shopify" at bounding box center [772, 519] width 70 height 13
click at [798, 526] on button "Search in Shopify" at bounding box center [772, 520] width 92 height 22
click at [751, 514] on span "Search in Shopify" at bounding box center [772, 519] width 70 height 13
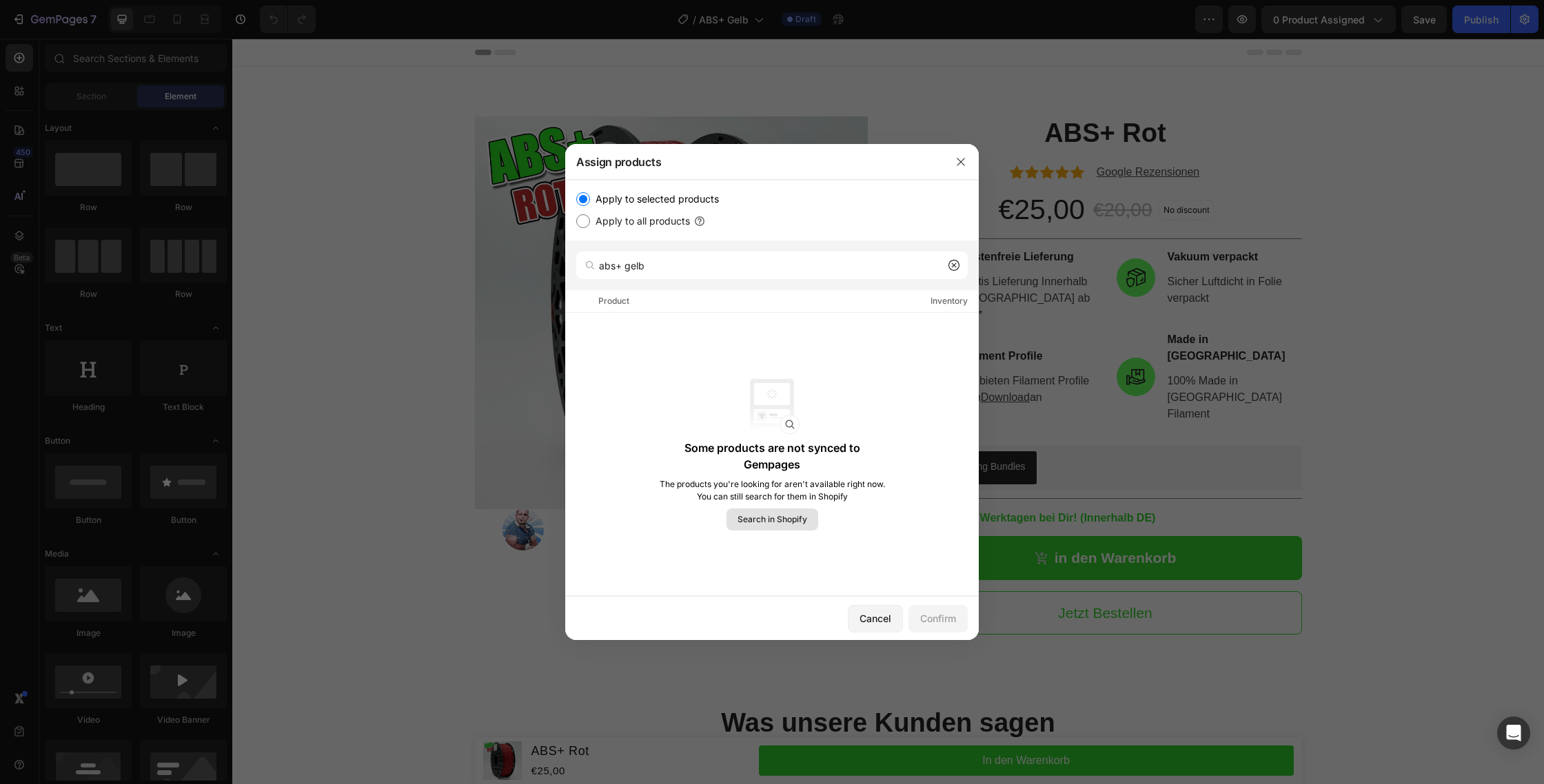
click at [776, 537] on div "Some products are not synced to Gempages The products you're looking for aren't…" at bounding box center [772, 454] width 413 height 284
click at [778, 533] on div "Some products are not synced to Gempages The products you're looking for aren't…" at bounding box center [772, 454] width 413 height 284
click at [782, 529] on button "Search in Shopify" at bounding box center [772, 520] width 92 height 22
click at [783, 529] on button "Search in Shopify" at bounding box center [772, 520] width 92 height 22
click at [796, 528] on button "Search in Shopify" at bounding box center [772, 520] width 92 height 22
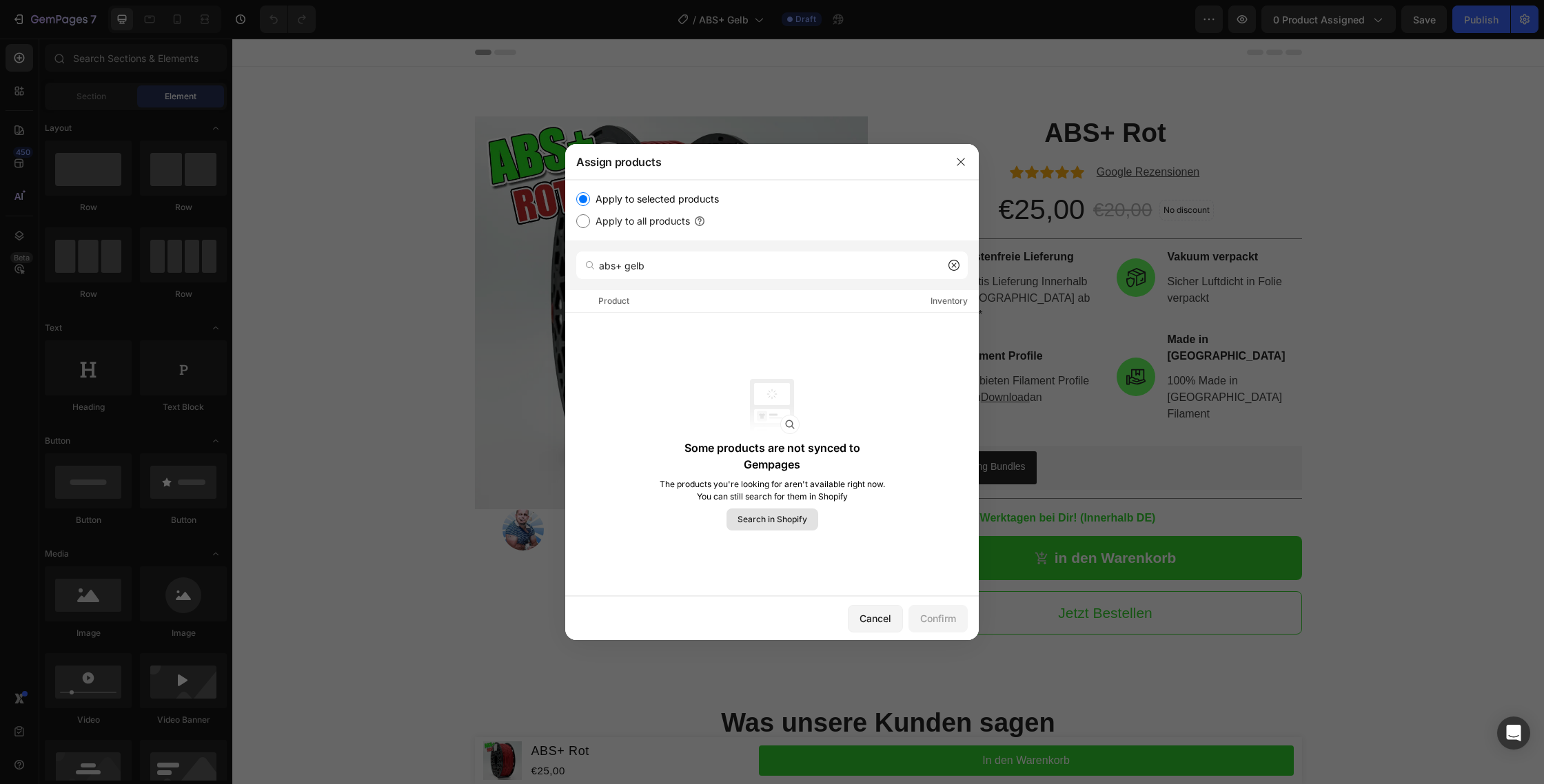
click at [795, 522] on span "Search in Shopify" at bounding box center [772, 519] width 70 height 13
click at [738, 526] on button "Search in Shopify" at bounding box center [772, 520] width 92 height 22
click at [782, 510] on button "Search in Shopify" at bounding box center [772, 520] width 92 height 22
click at [772, 528] on button "Search in Shopify" at bounding box center [772, 520] width 92 height 22
drag, startPoint x: 813, startPoint y: 274, endPoint x: 807, endPoint y: 267, distance: 9.2
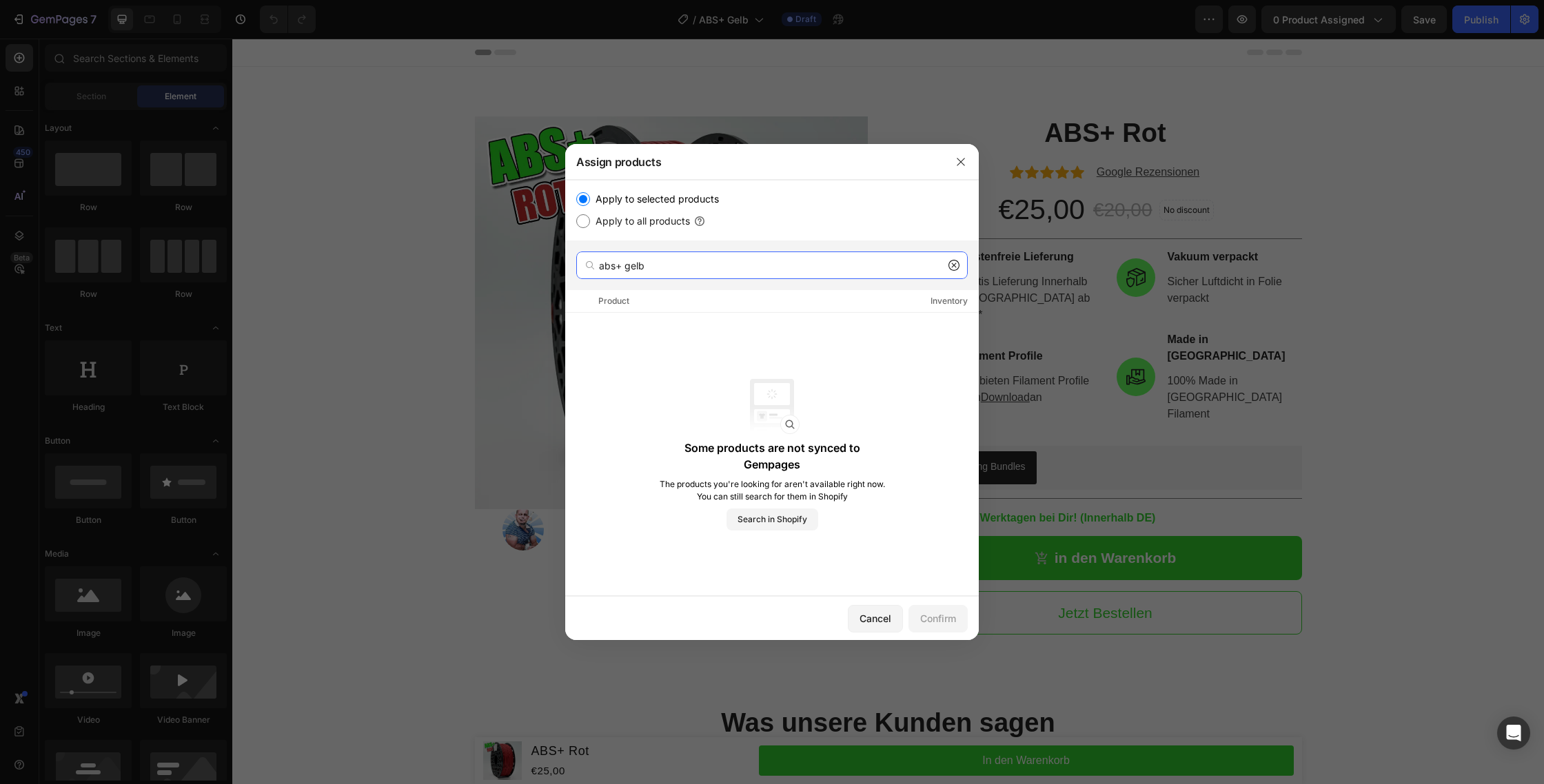
click at [813, 272] on input "abs+ gelb" at bounding box center [772, 265] width 391 height 27
click at [807, 267] on input "abs+ gelb" at bounding box center [772, 265] width 391 height 27
type input "abs+"
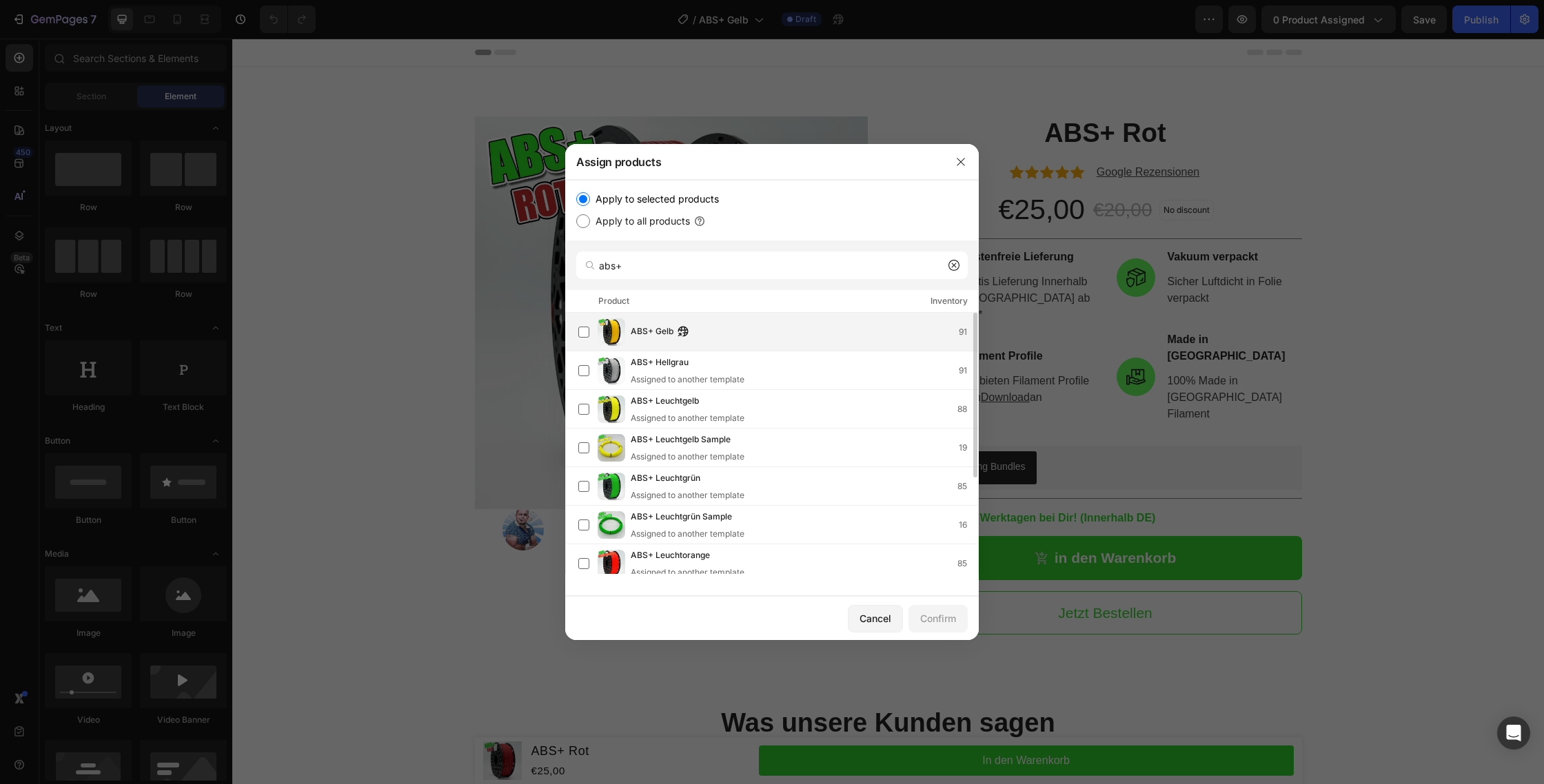
click at [715, 333] on div "ABS+ Gelb 91" at bounding box center [805, 332] width 348 height 15
click at [963, 617] on button "Confirm" at bounding box center [939, 619] width 60 height 27
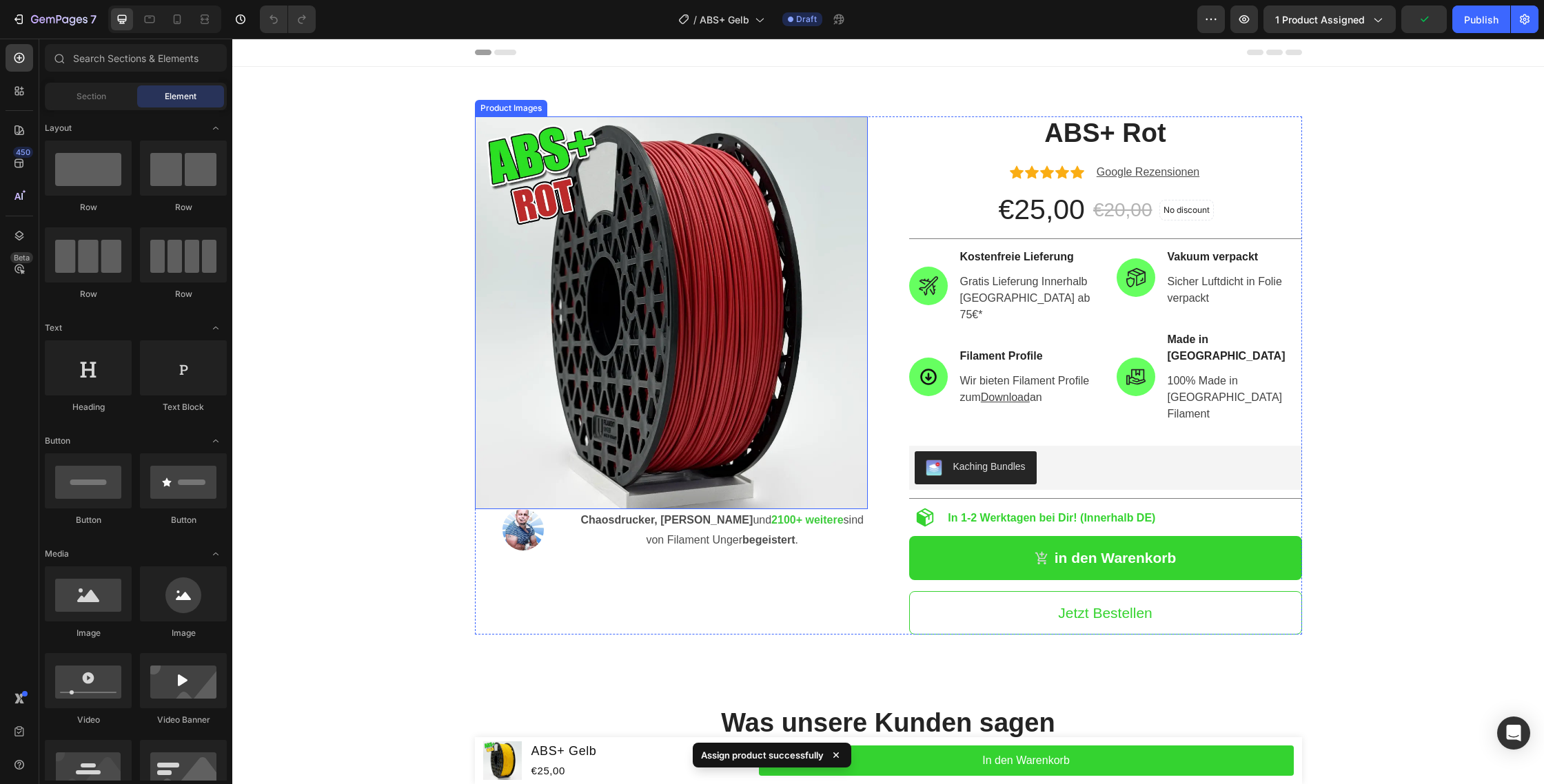
click at [490, 294] on img at bounding box center [671, 313] width 393 height 393
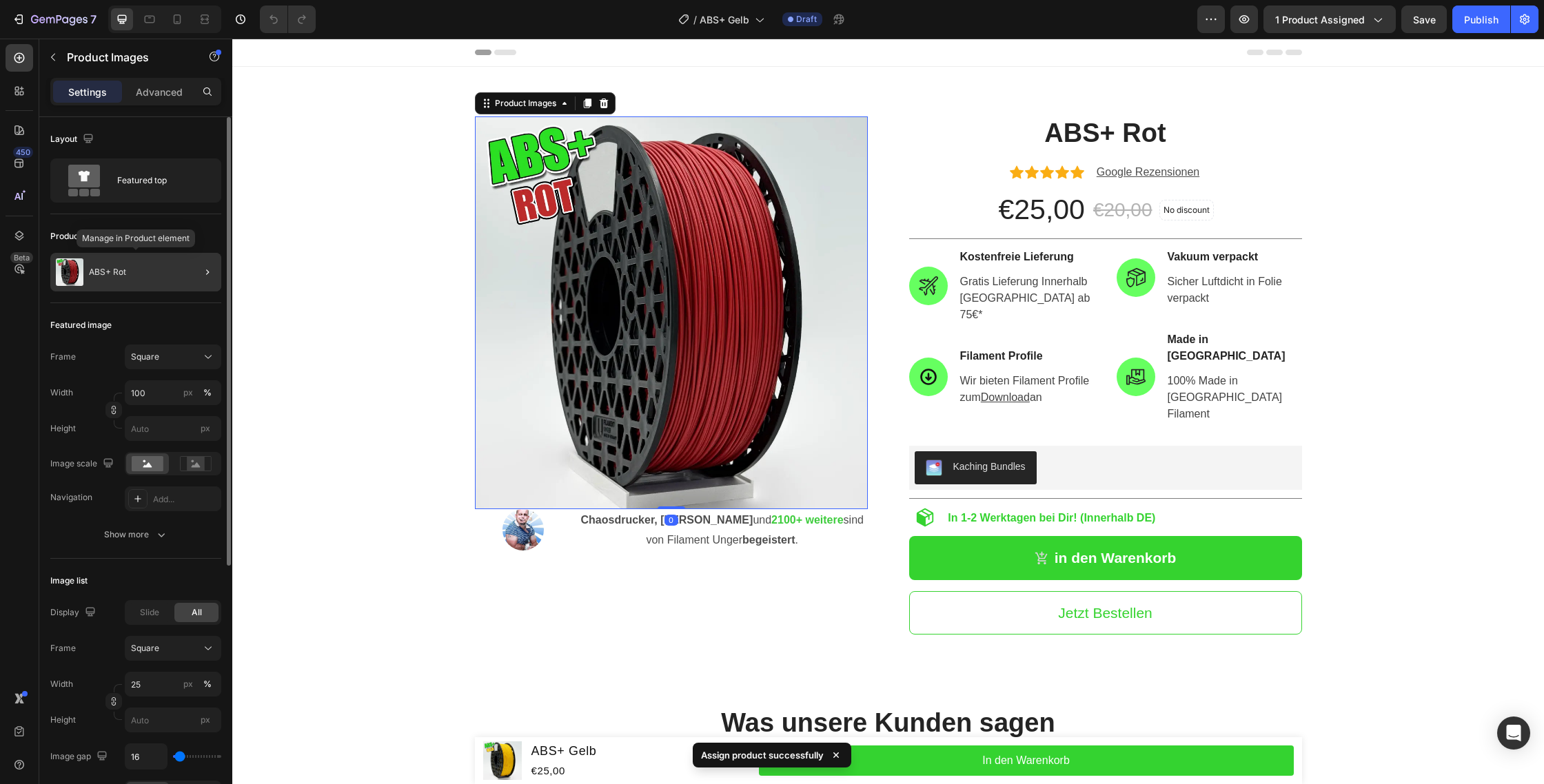
click at [178, 275] on div "ABS+ Rot" at bounding box center [136, 272] width 171 height 38
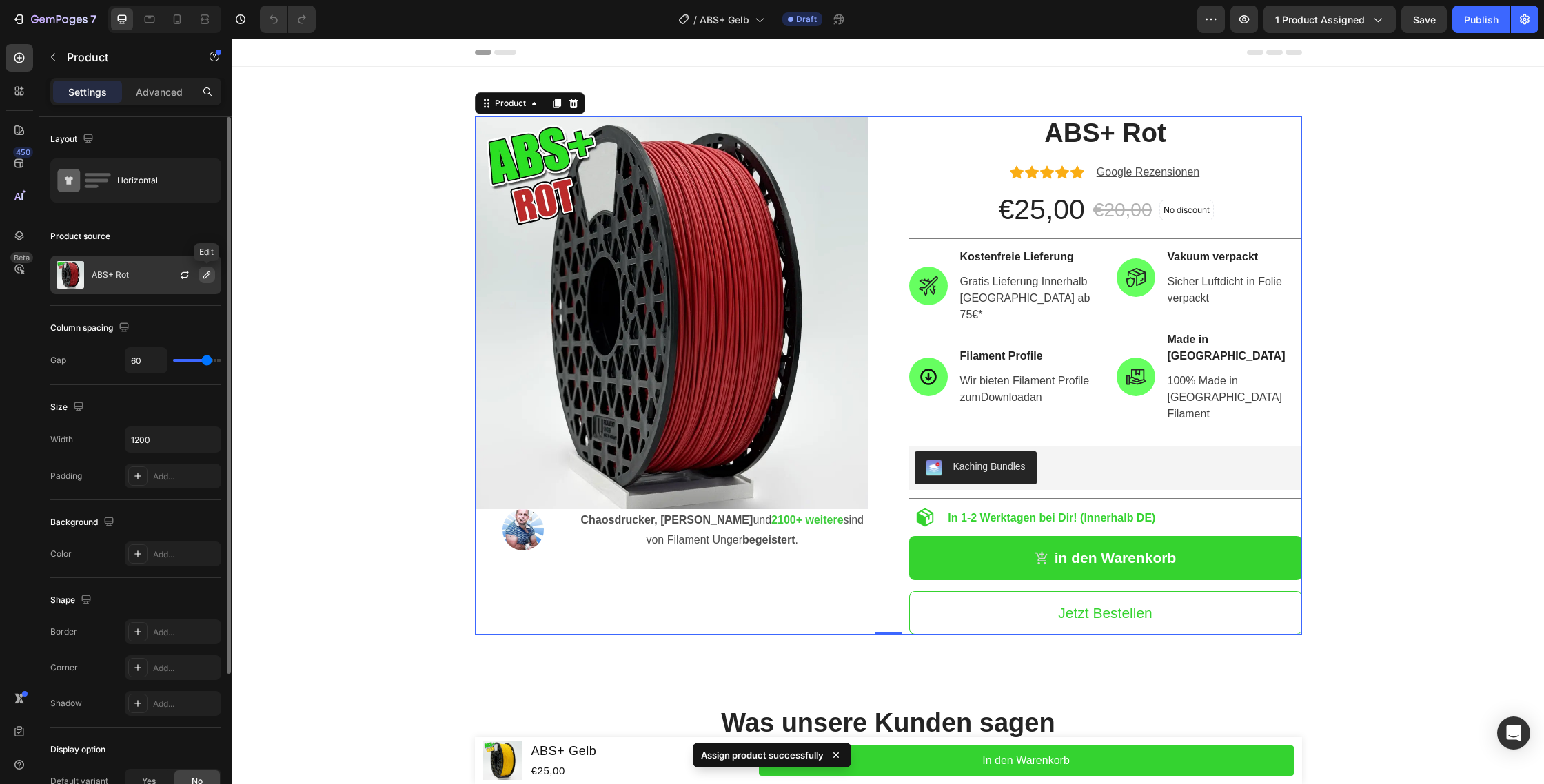
drag, startPoint x: 211, startPoint y: 278, endPoint x: 206, endPoint y: 272, distance: 7.8
click at [210, 276] on icon "button" at bounding box center [206, 274] width 11 height 11
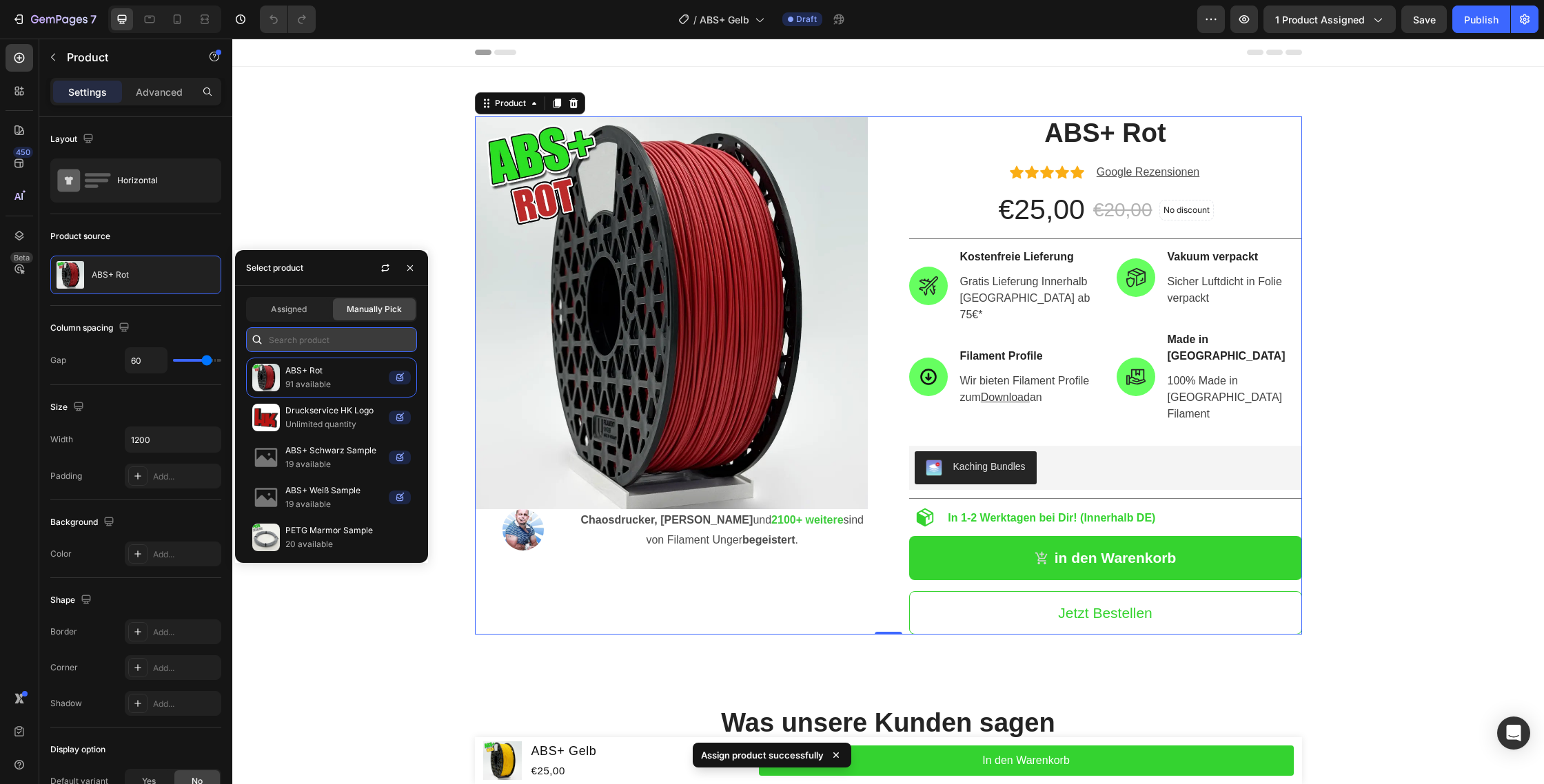
click at [286, 335] on input "text" at bounding box center [332, 339] width 171 height 25
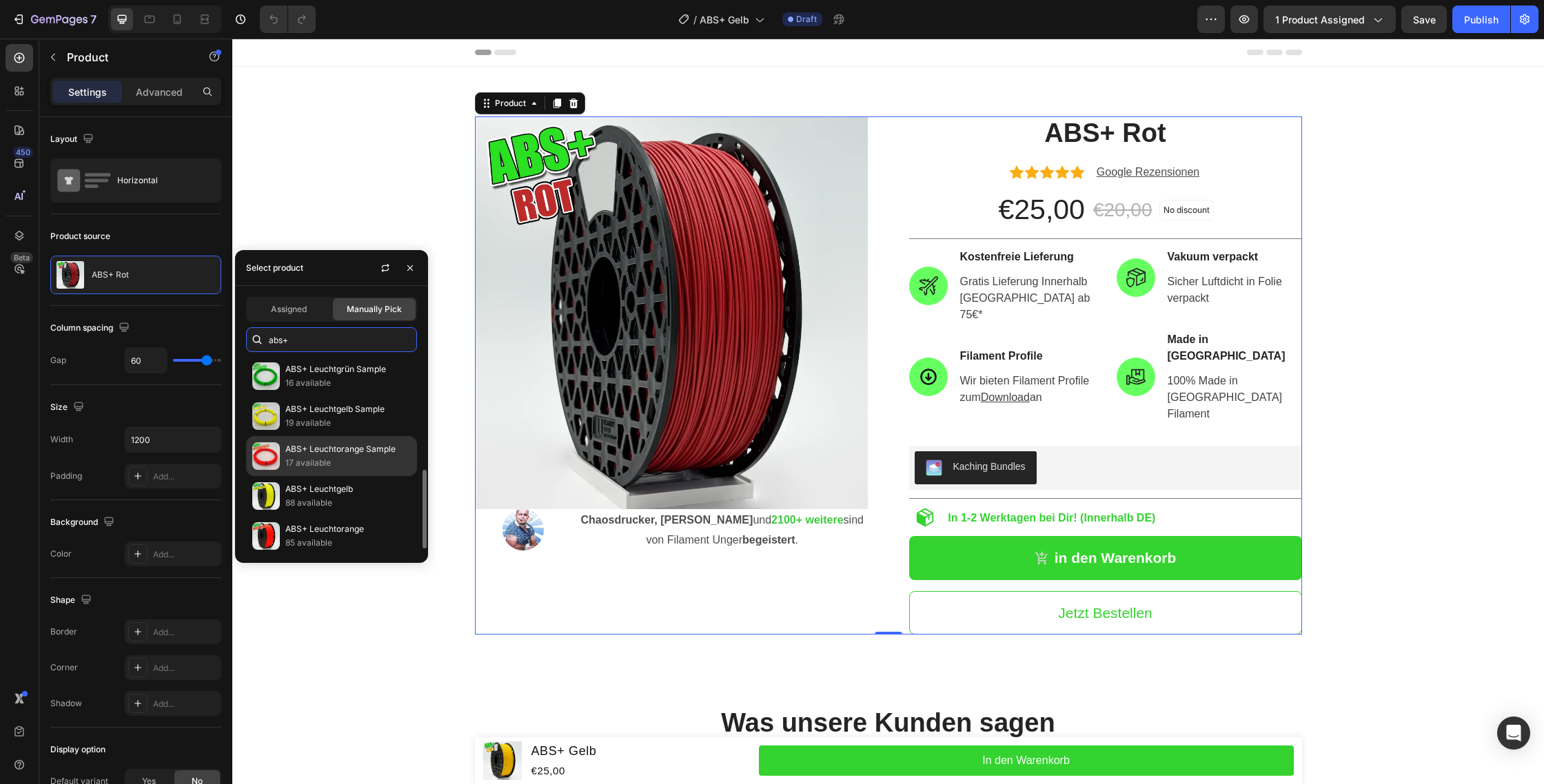
scroll to position [285, 0]
type input "abs+"
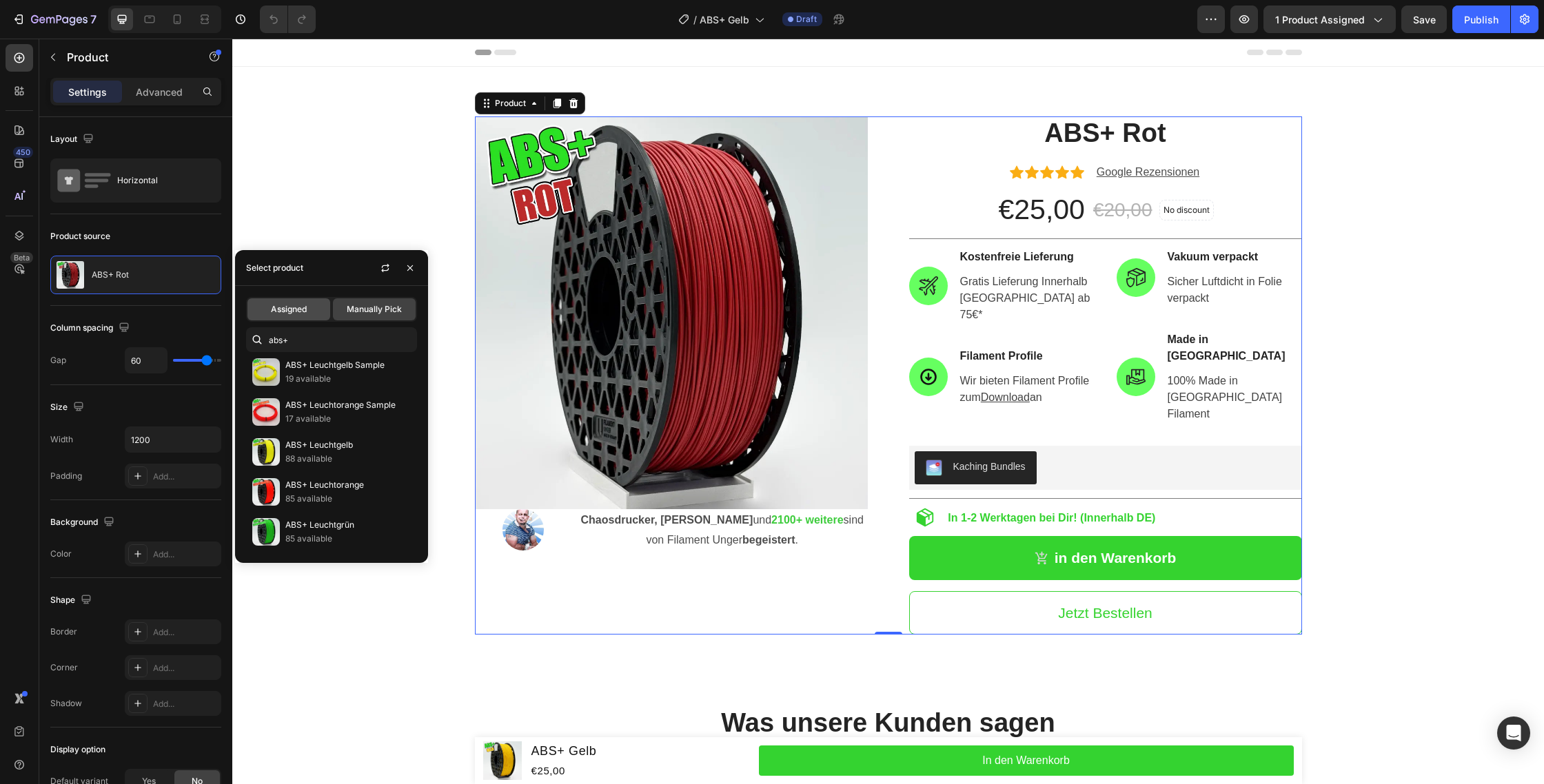
drag, startPoint x: 331, startPoint y: 299, endPoint x: 303, endPoint y: 303, distance: 28.3
click at [330, 299] on div "Assigned Manually Pick" at bounding box center [332, 309] width 171 height 25
click at [273, 308] on span "Assigned" at bounding box center [289, 309] width 36 height 13
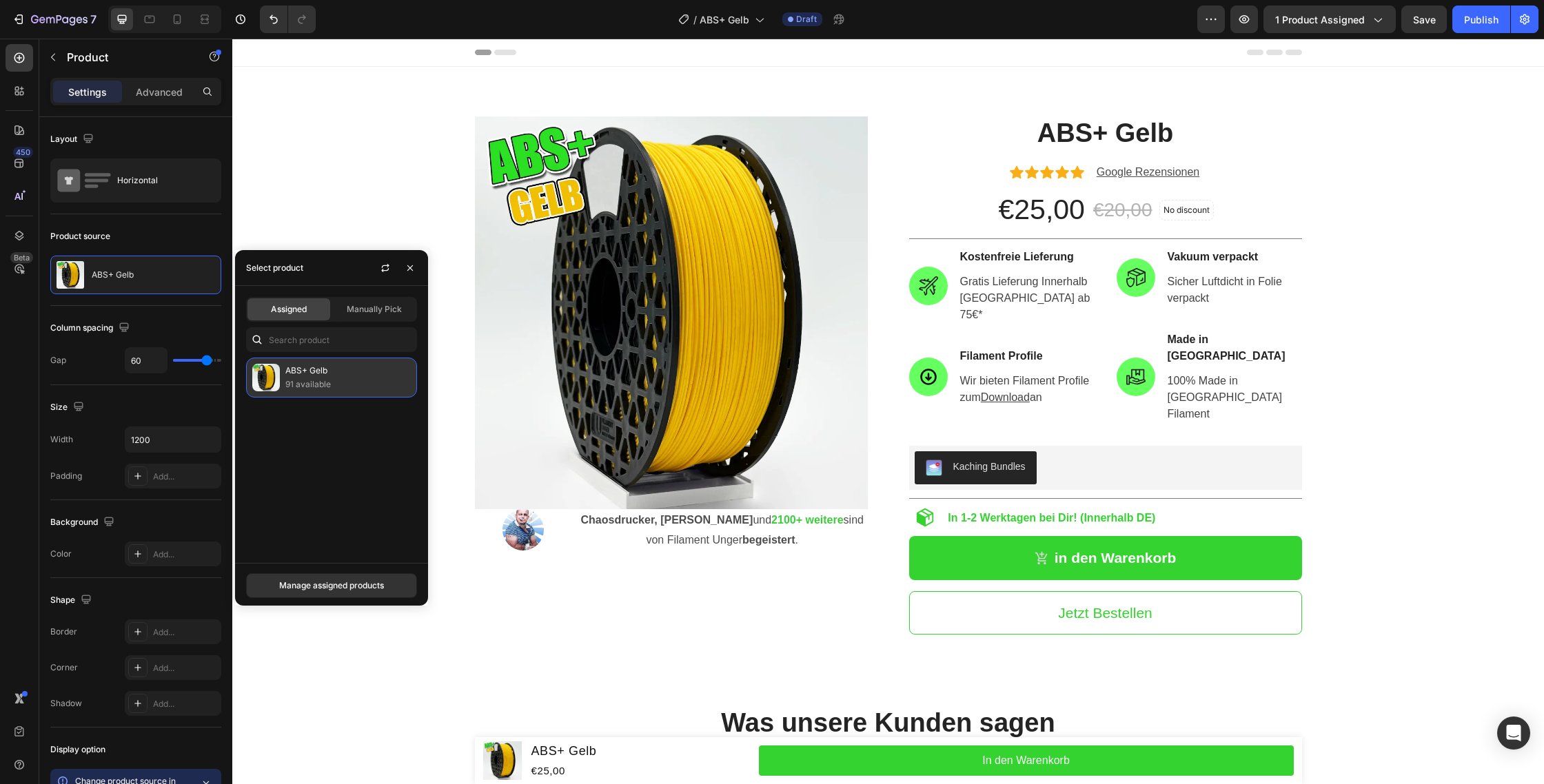
click at [339, 362] on div "ABS+ Gelb 91 available" at bounding box center [332, 378] width 171 height 40
click at [409, 270] on icon "button" at bounding box center [410, 268] width 11 height 11
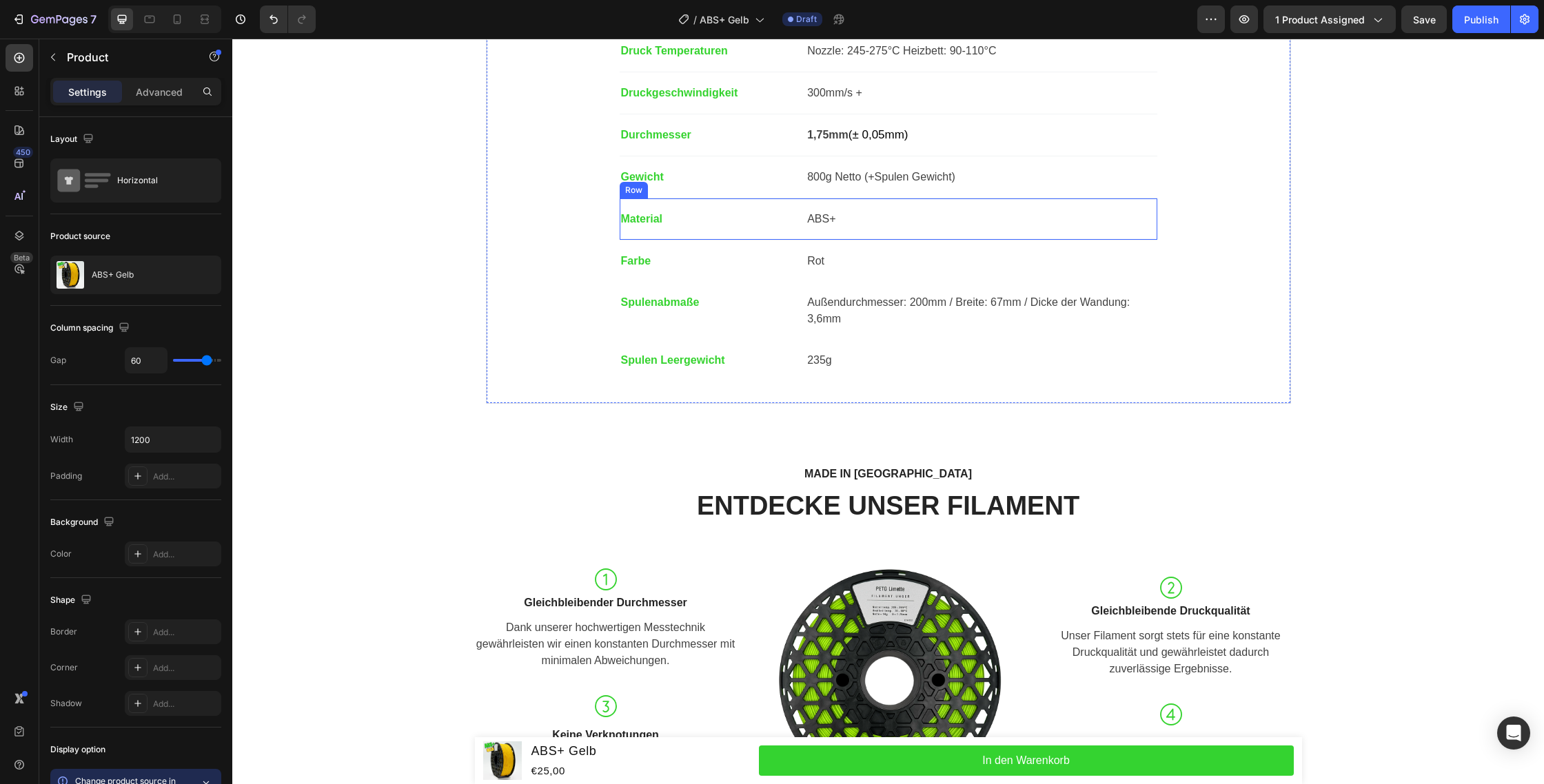
scroll to position [1071, 0]
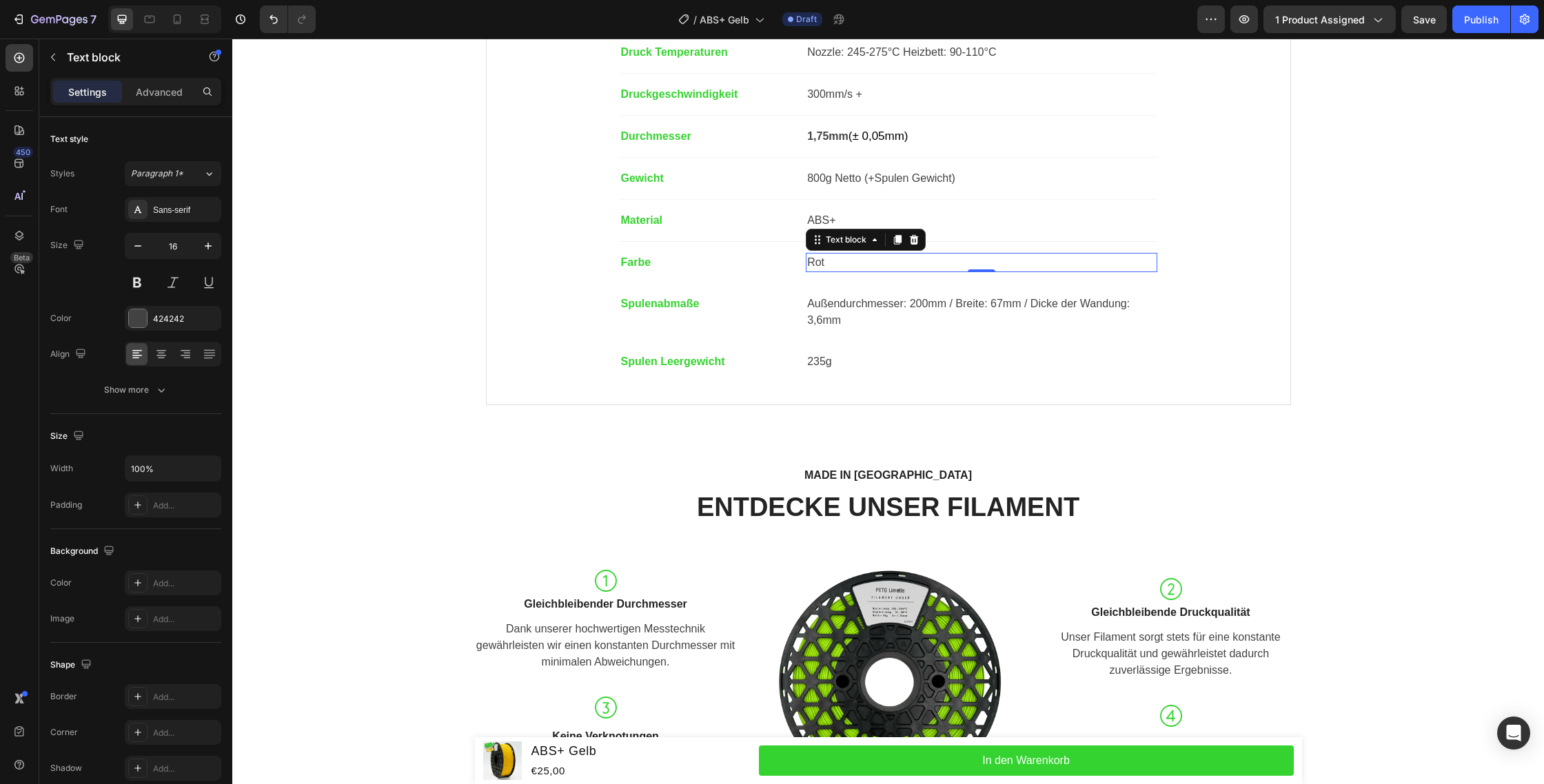
click at [816, 256] on p "Rot" at bounding box center [981, 262] width 348 height 16
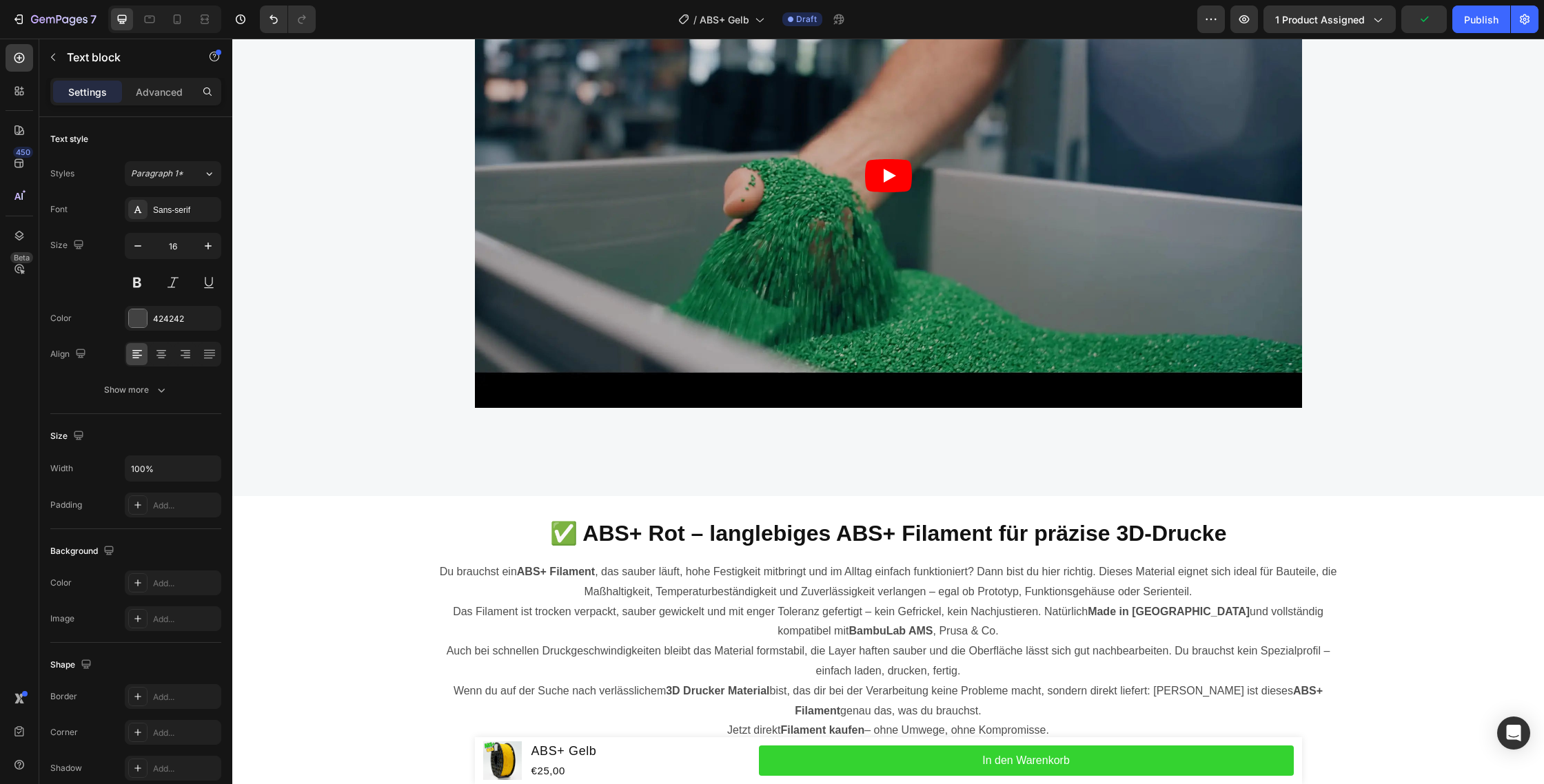
scroll to position [3209, 0]
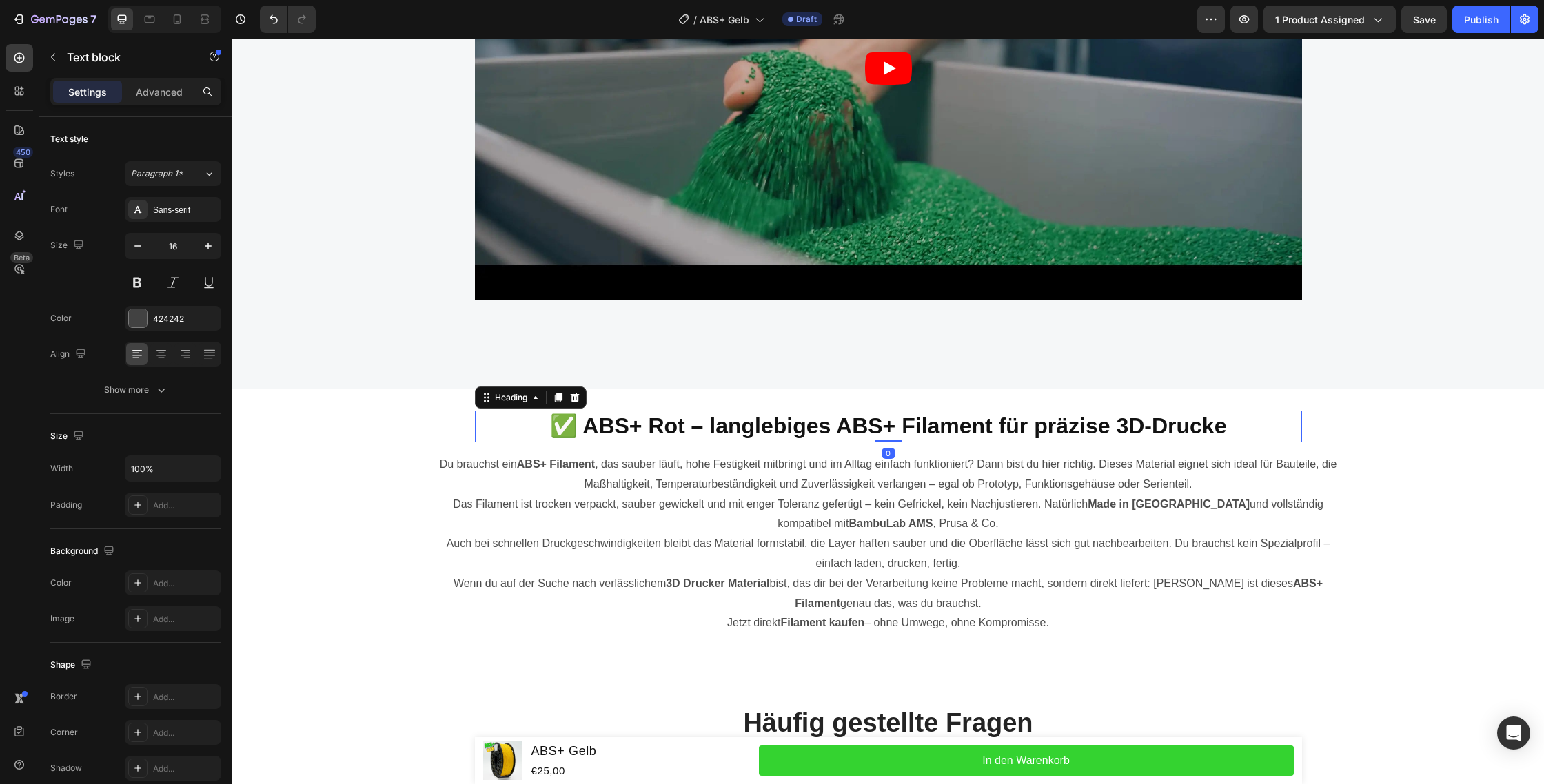
click at [661, 424] on h2 "✅ ABS+ Rot – langlebiges ABS+ Filament für präzise 3D-Drucke" at bounding box center [888, 426] width 827 height 32
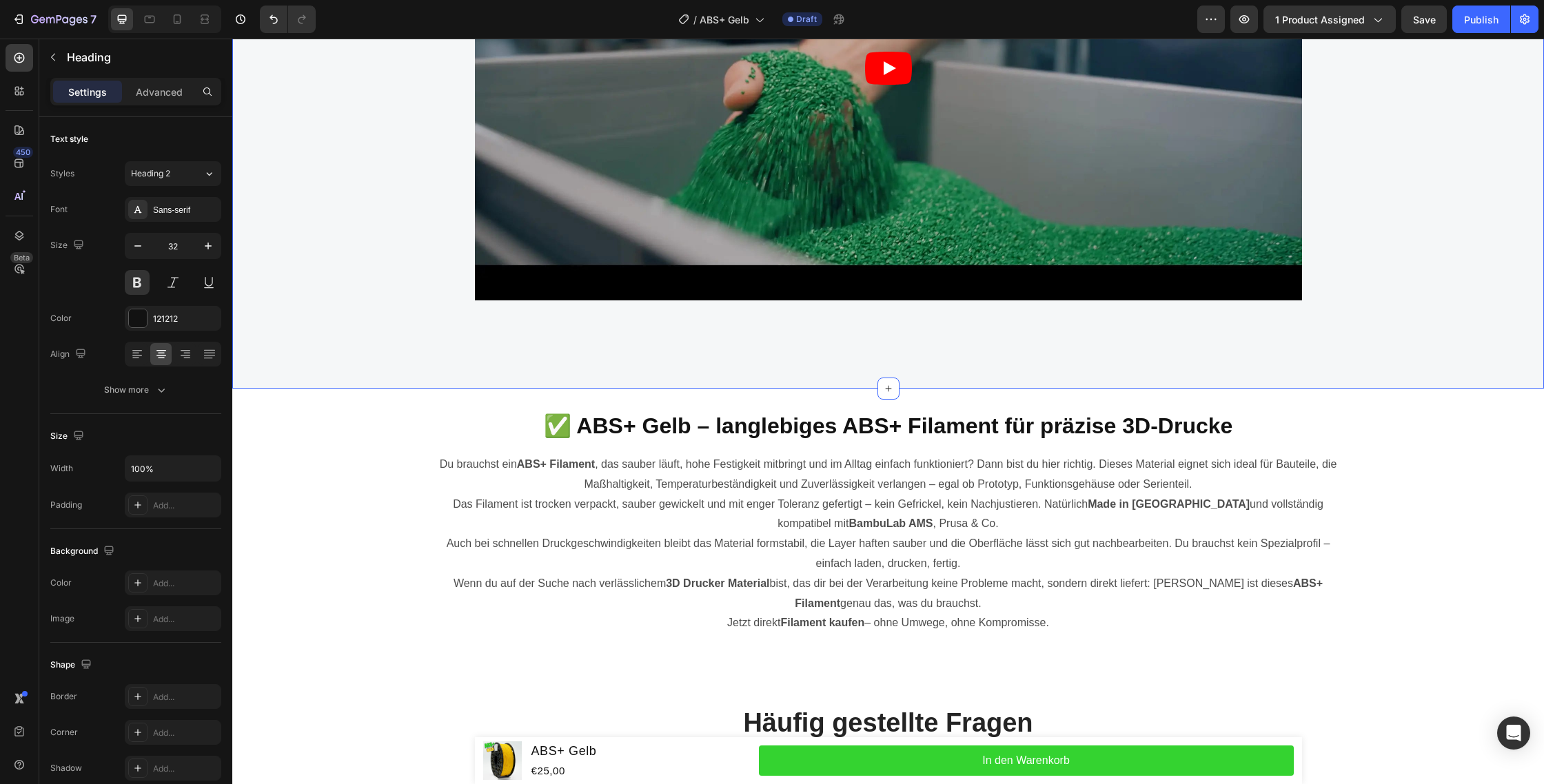
click at [442, 343] on div "Warum wir? Text block Filament Unger Heading Video Row Section 7 Create Theme S…" at bounding box center [888, 39] width 1312 height 700
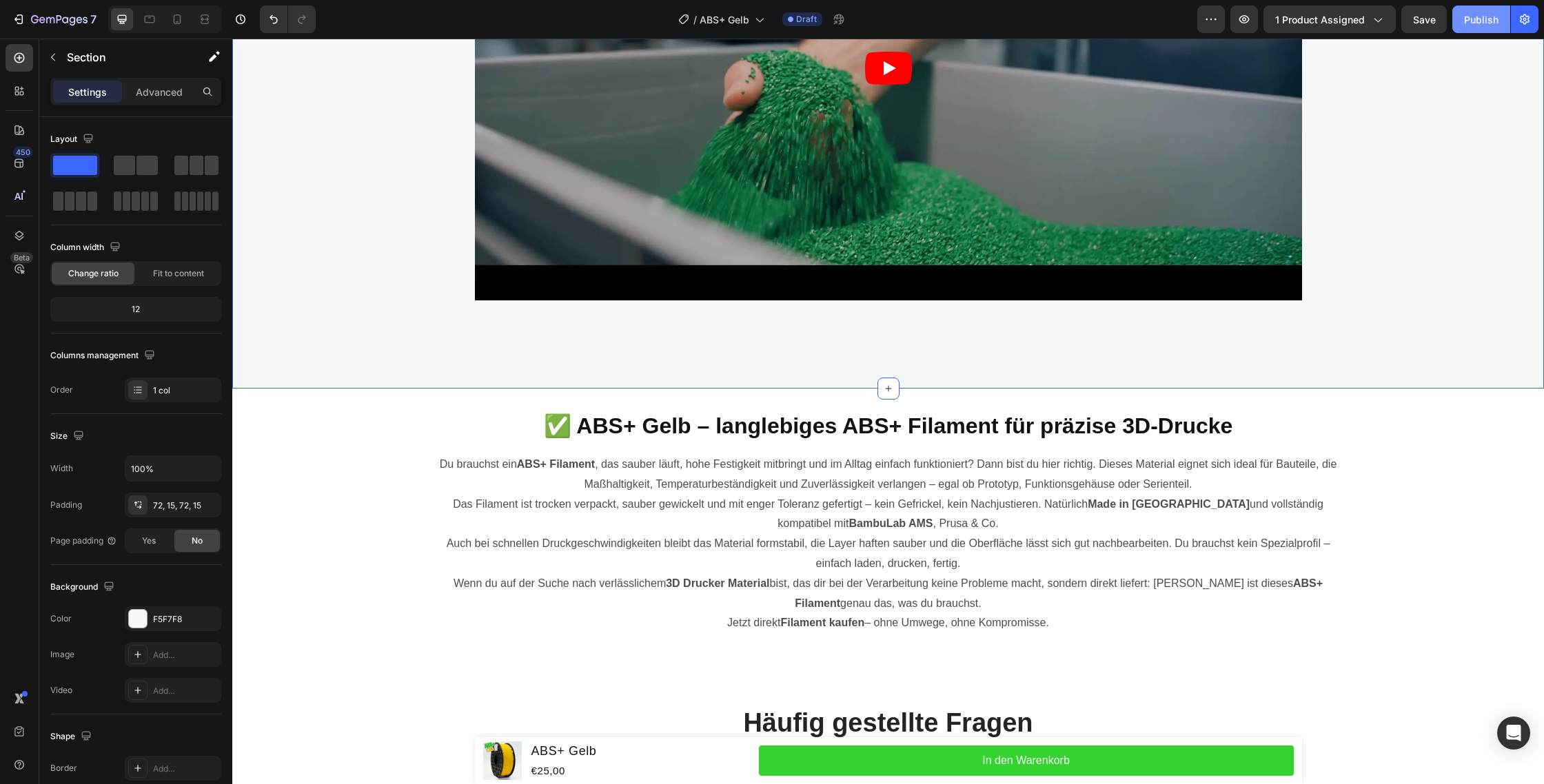
click at [1463, 22] on button "Publish" at bounding box center [1482, 19] width 58 height 27
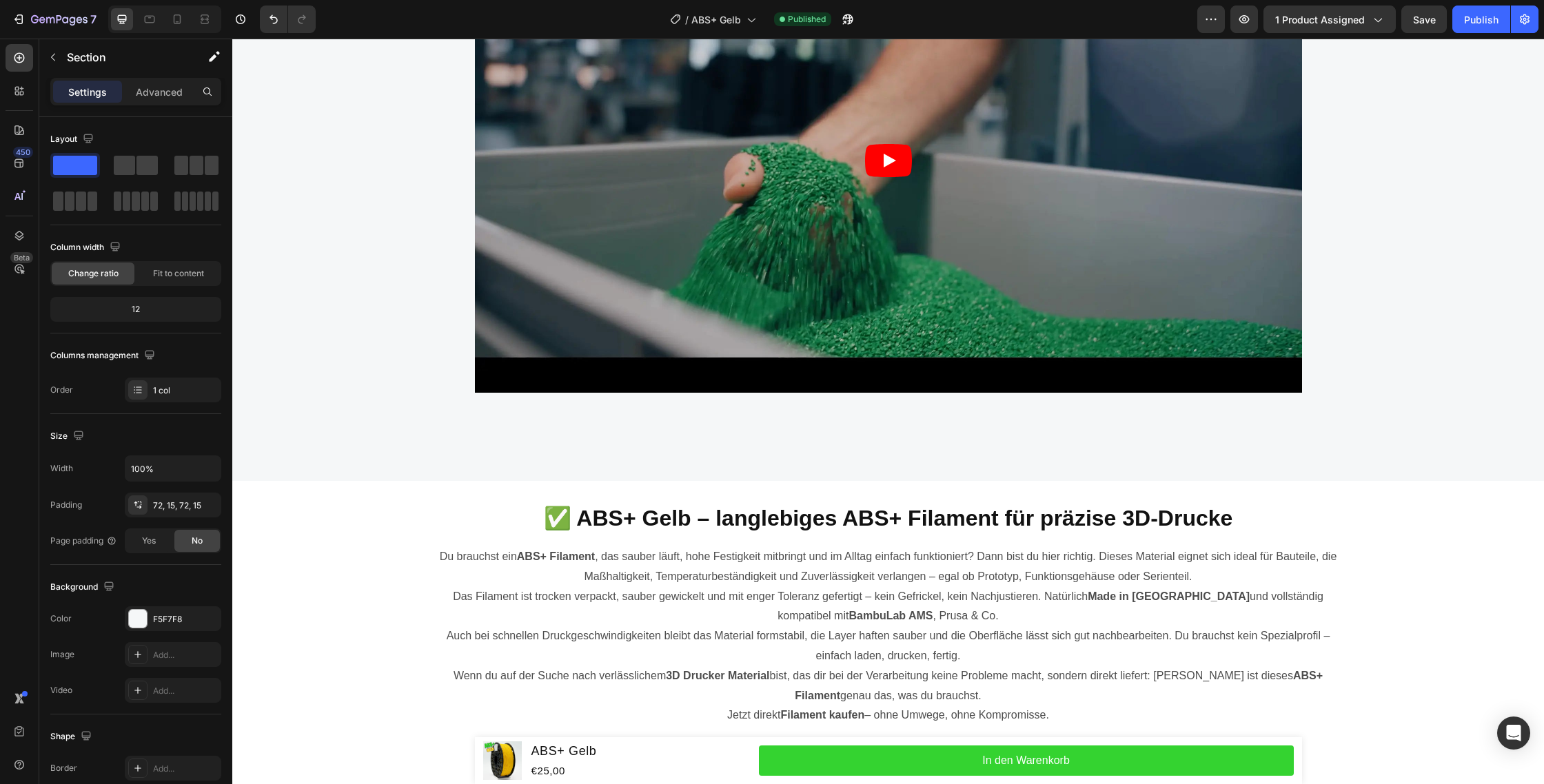
scroll to position [3093, 0]
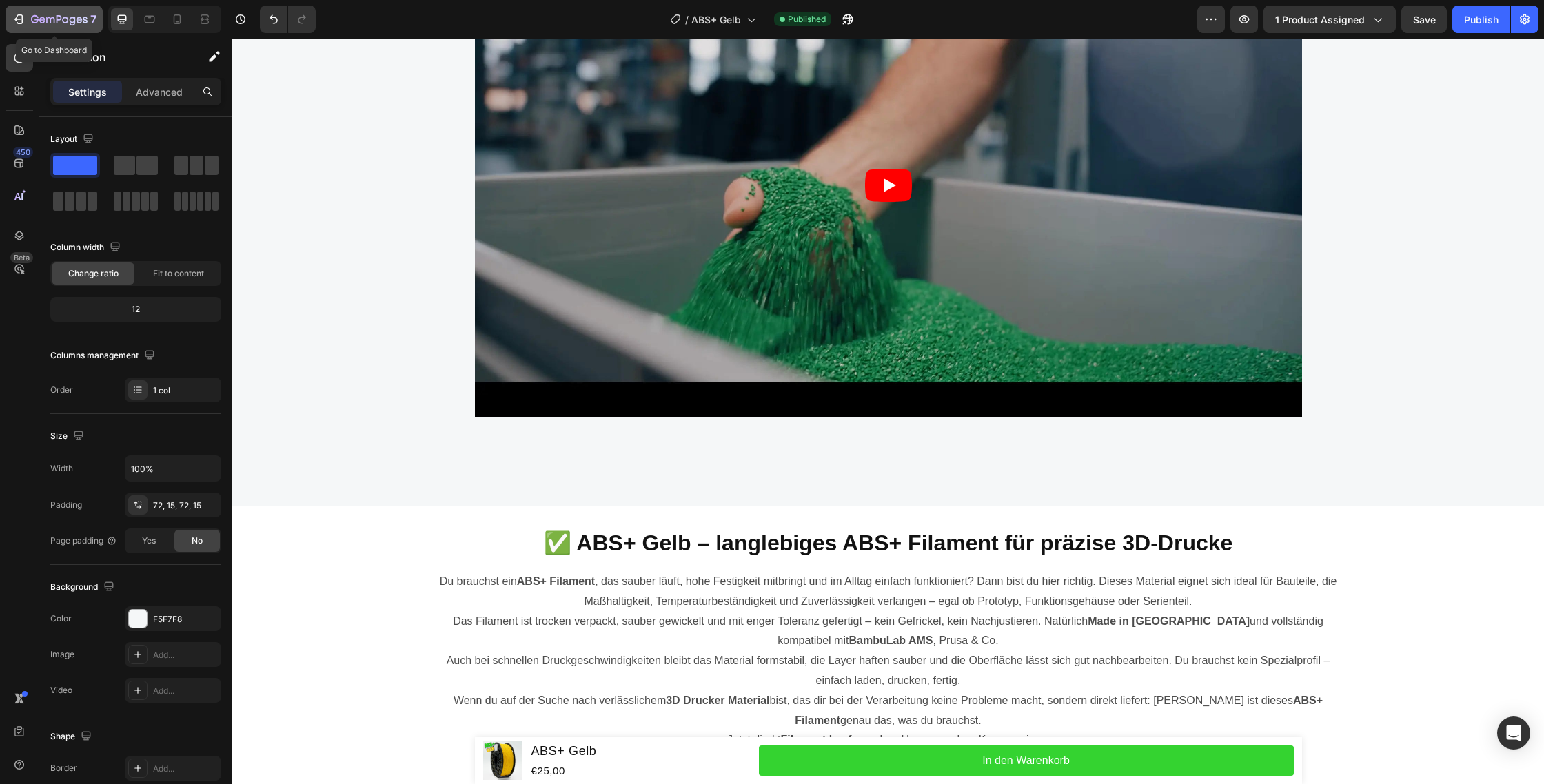
click at [16, 26] on icon "button" at bounding box center [19, 20] width 14 height 14
